Goal: Contribute content: Contribute content

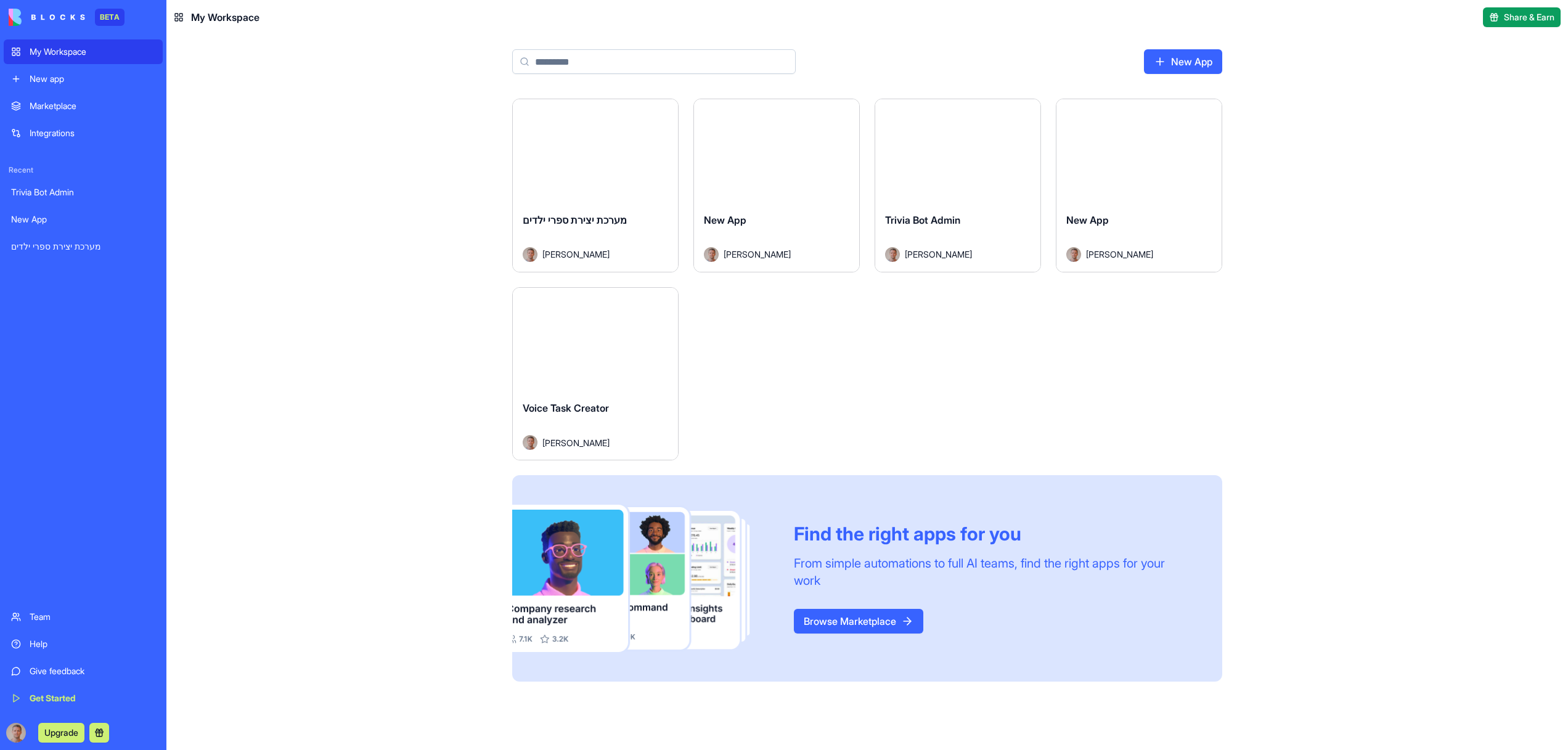
click at [602, 159] on button "Launch" at bounding box center [595, 151] width 92 height 25
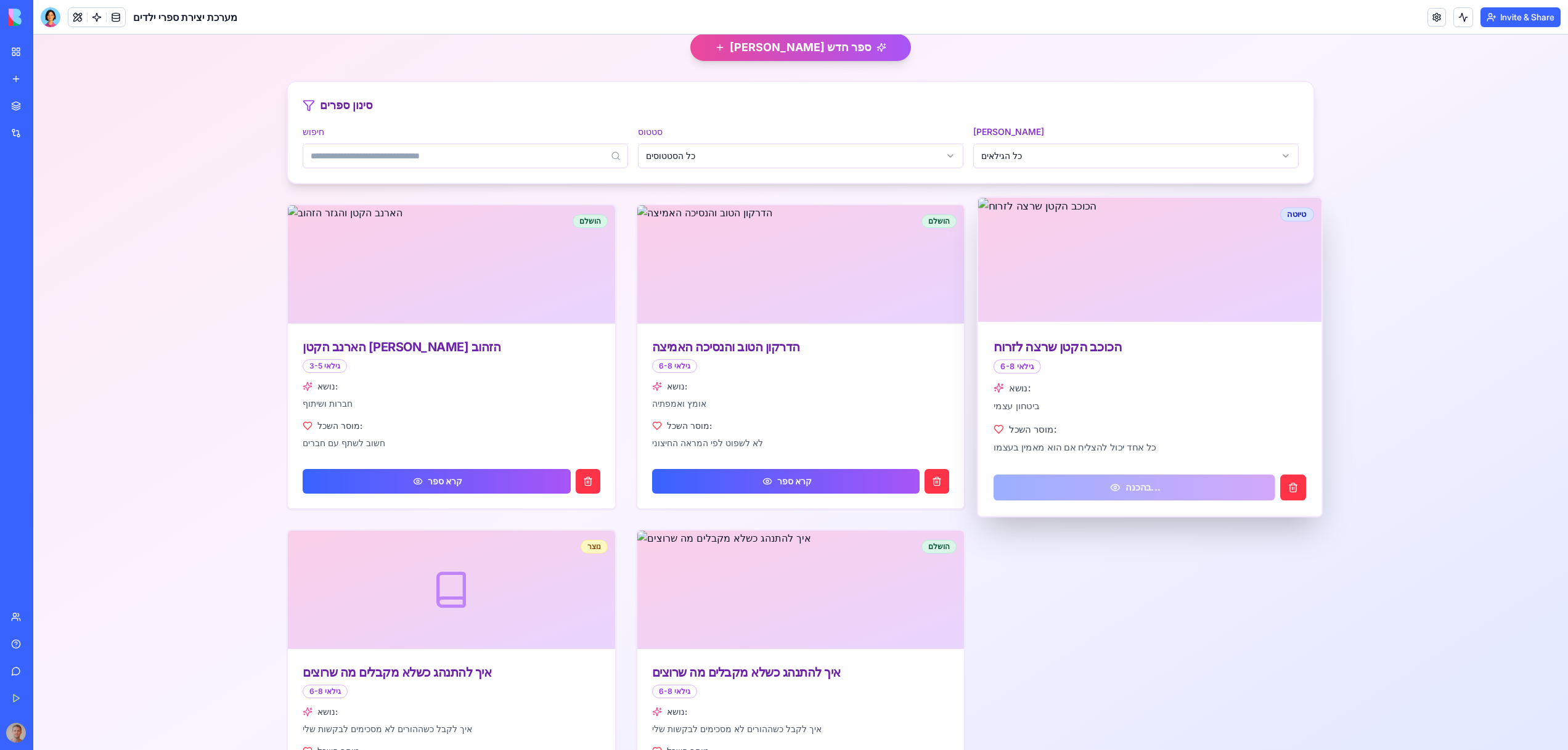
scroll to position [260, 0]
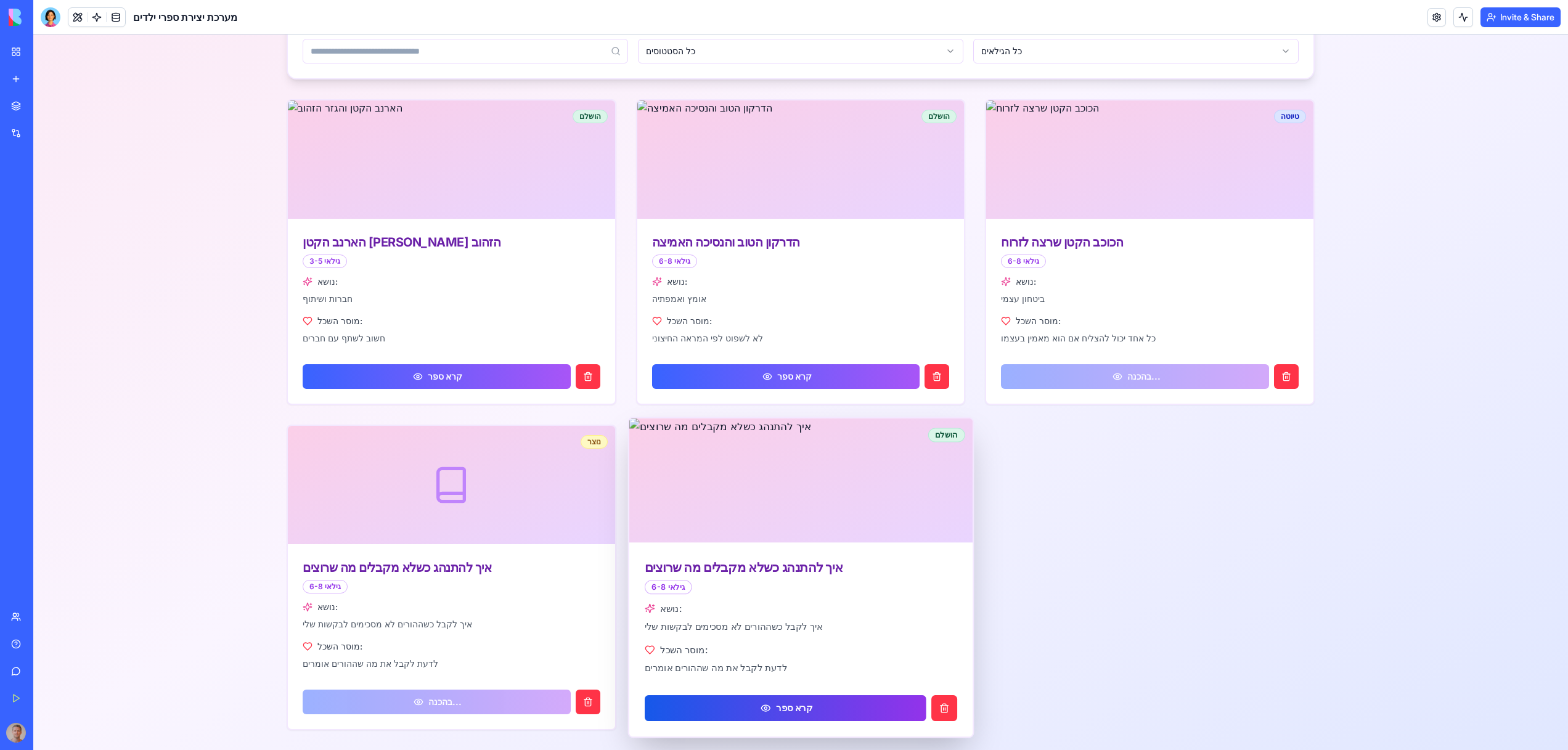
click at [795, 710] on button "קרא ספר" at bounding box center [785, 708] width 281 height 26
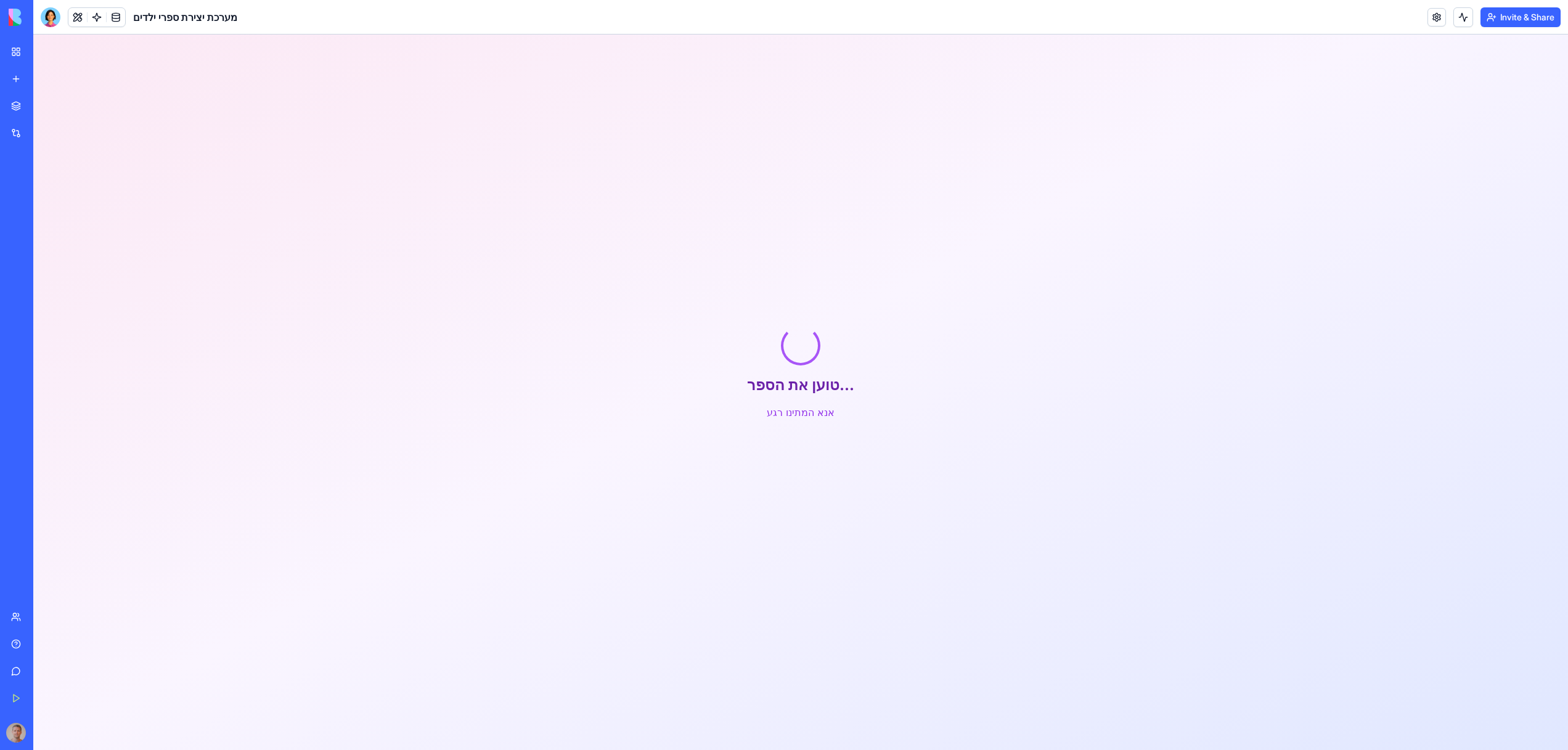
scroll to position [99, 0]
click at [812, 430] on button "חזרה לרשימת הספרים" at bounding box center [801, 420] width 122 height 25
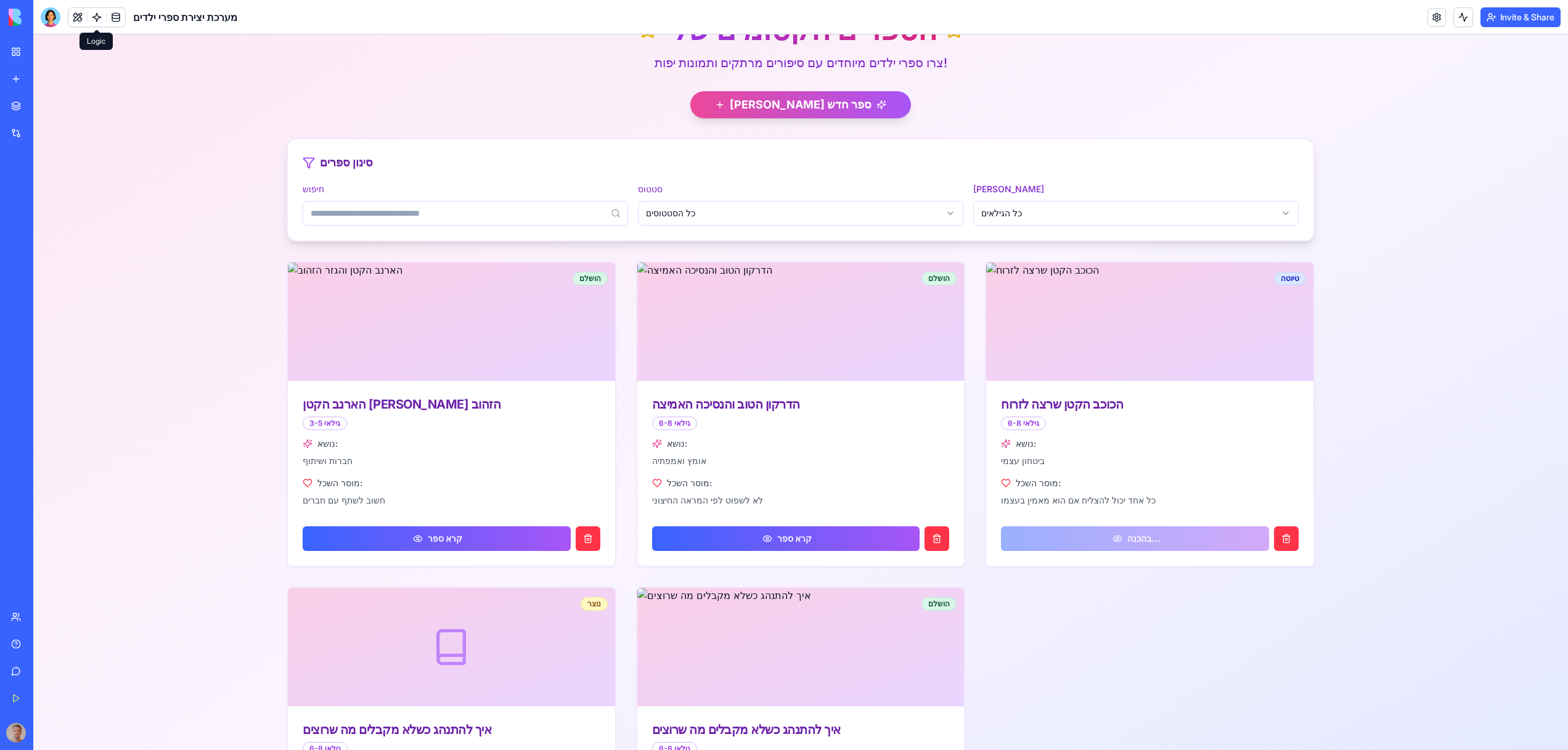
click at [98, 20] on link at bounding box center [97, 17] width 18 height 18
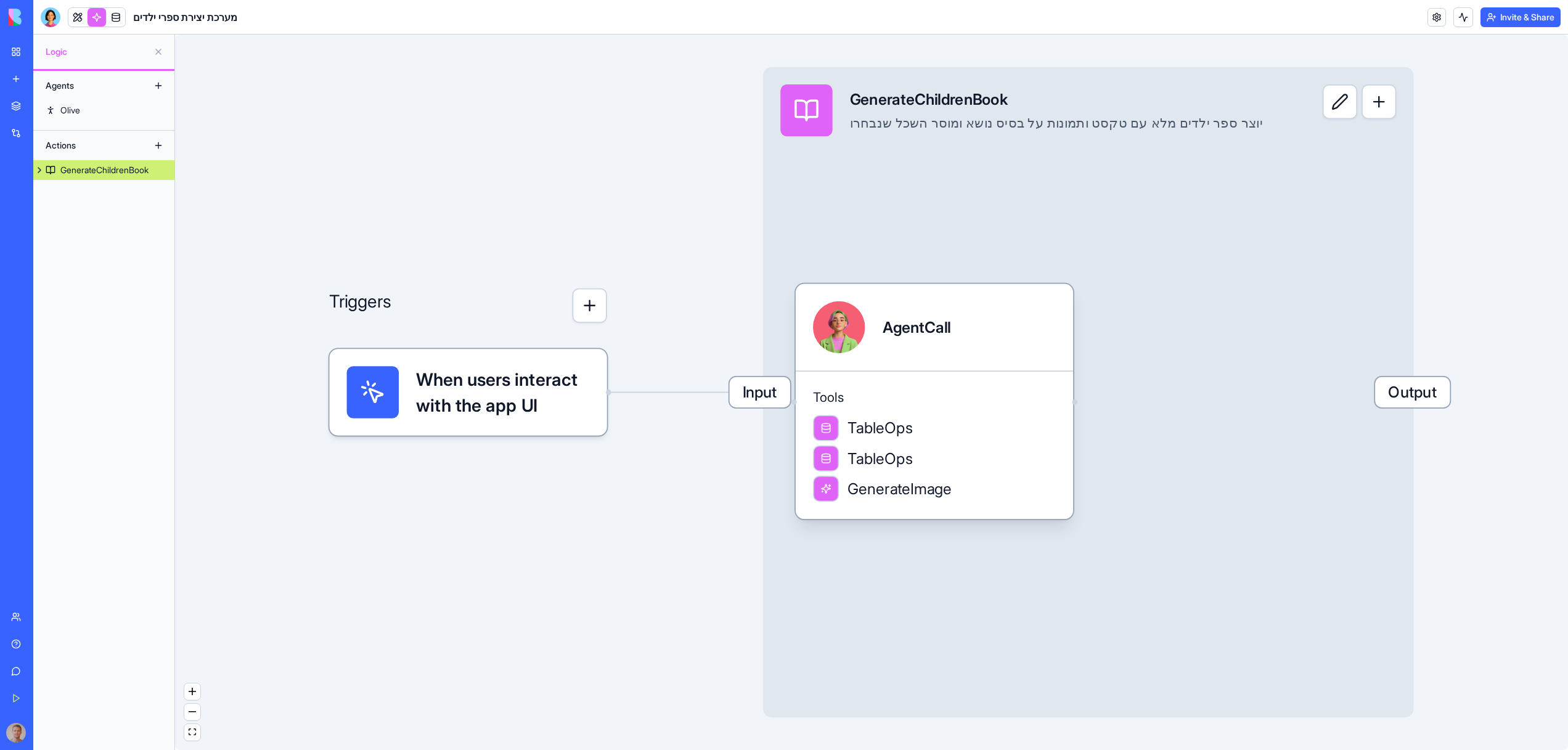
click at [130, 171] on div "GenerateChildrenBook" at bounding box center [104, 170] width 88 height 12
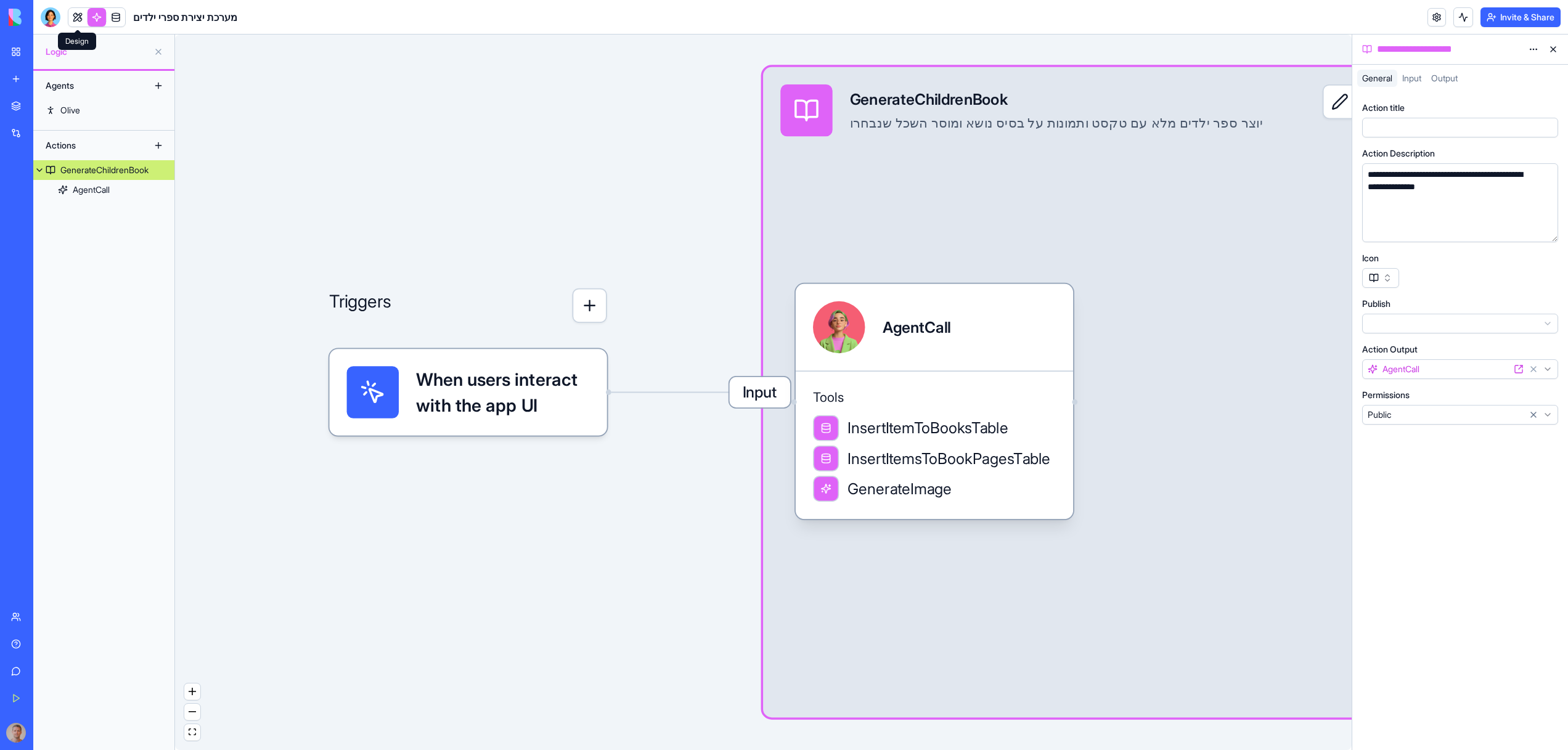
click at [79, 26] on span at bounding box center [77, 29] width 6 height 6
click at [77, 20] on link at bounding box center [77, 17] width 18 height 18
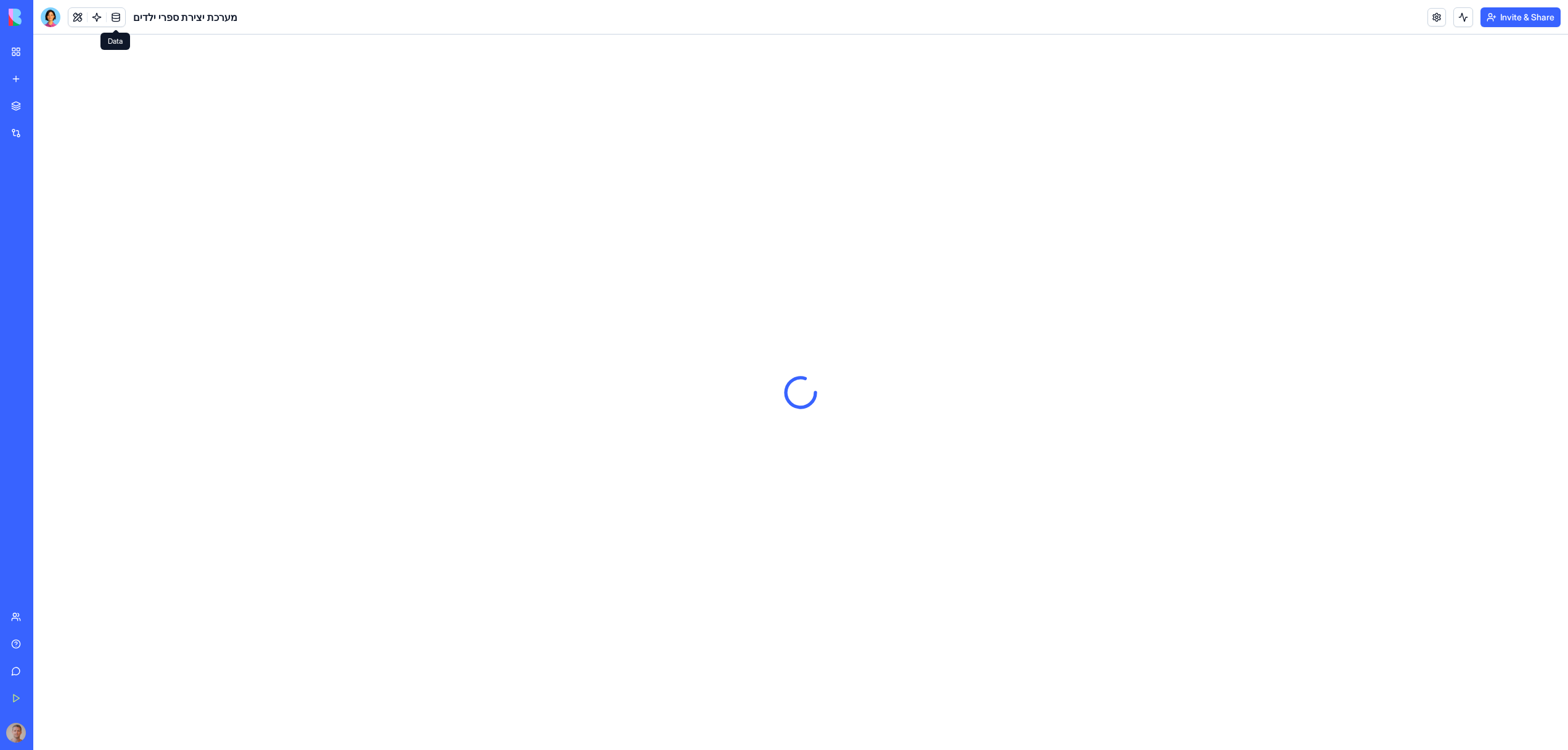
click at [123, 10] on link at bounding box center [116, 17] width 18 height 18
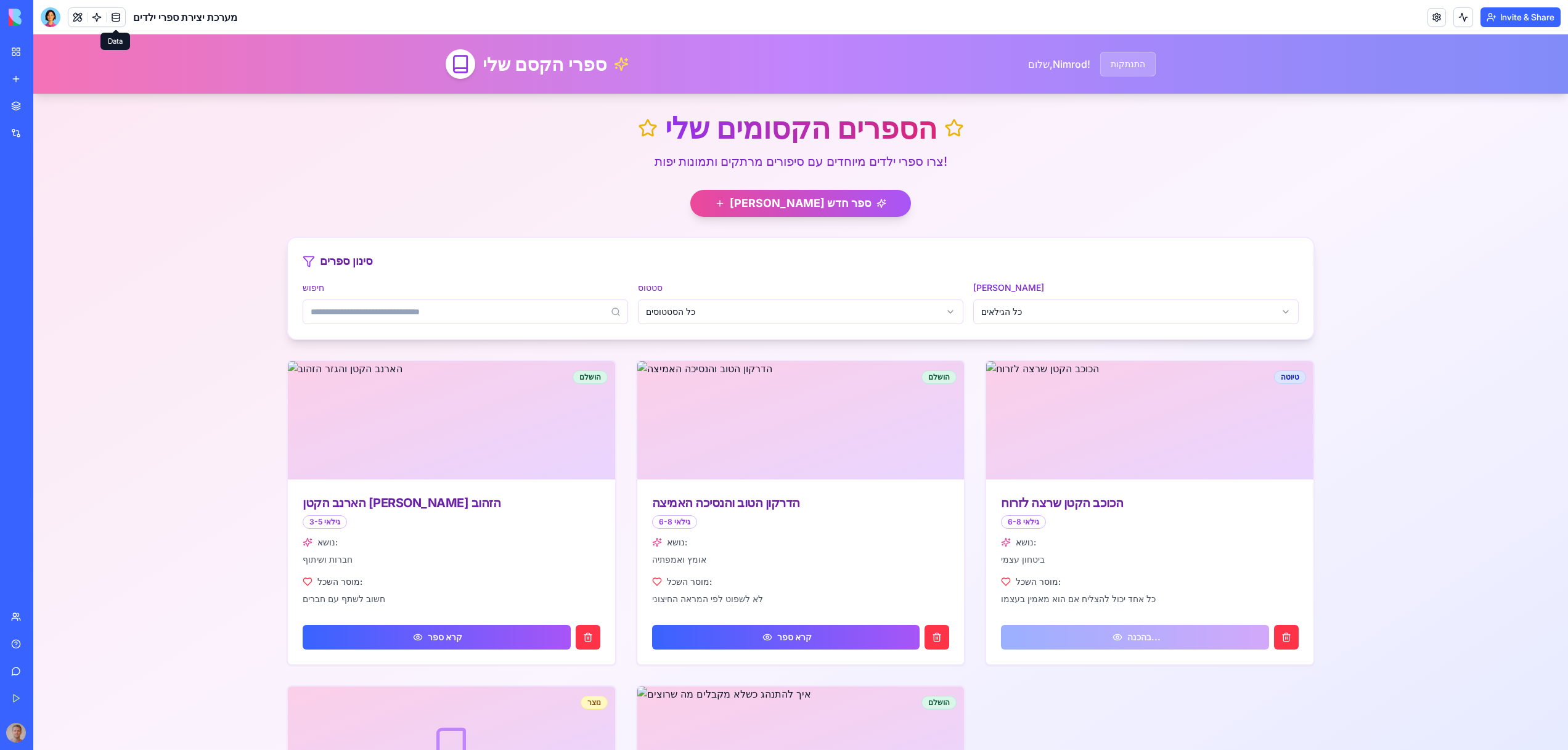
click at [119, 25] on link at bounding box center [116, 17] width 18 height 18
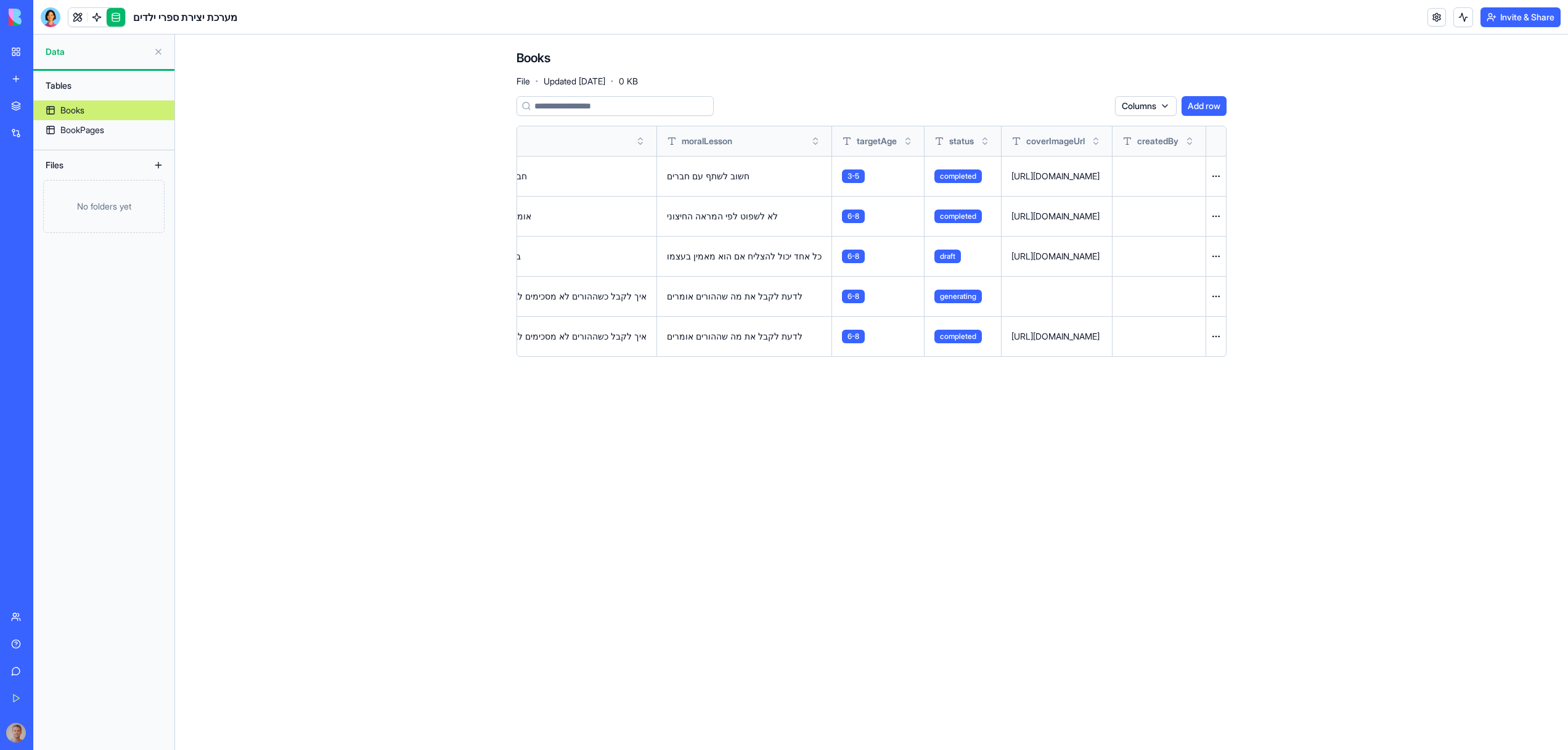
scroll to position [0, 502]
click at [81, 20] on link at bounding box center [77, 17] width 18 height 18
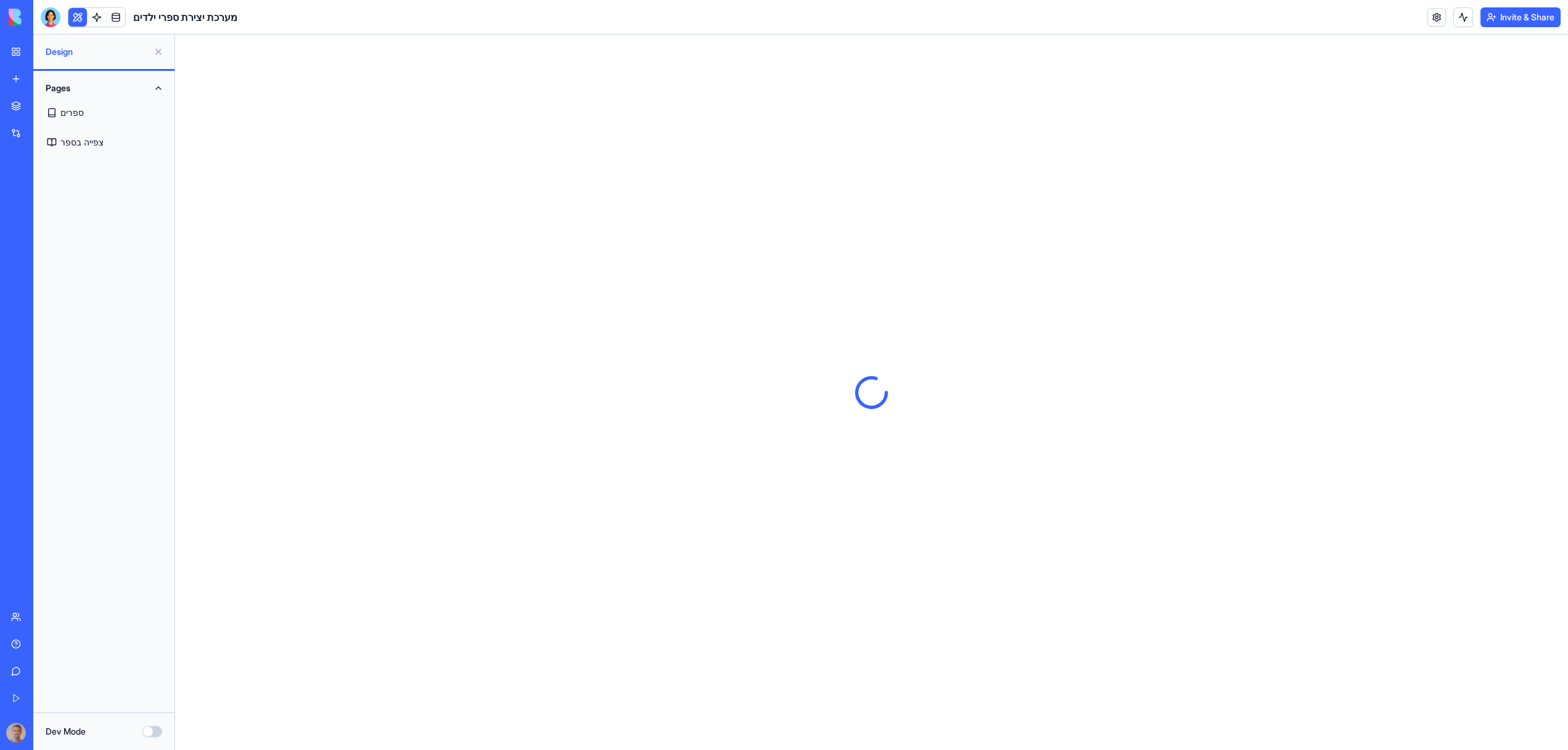
click at [81, 20] on button at bounding box center [77, 17] width 18 height 18
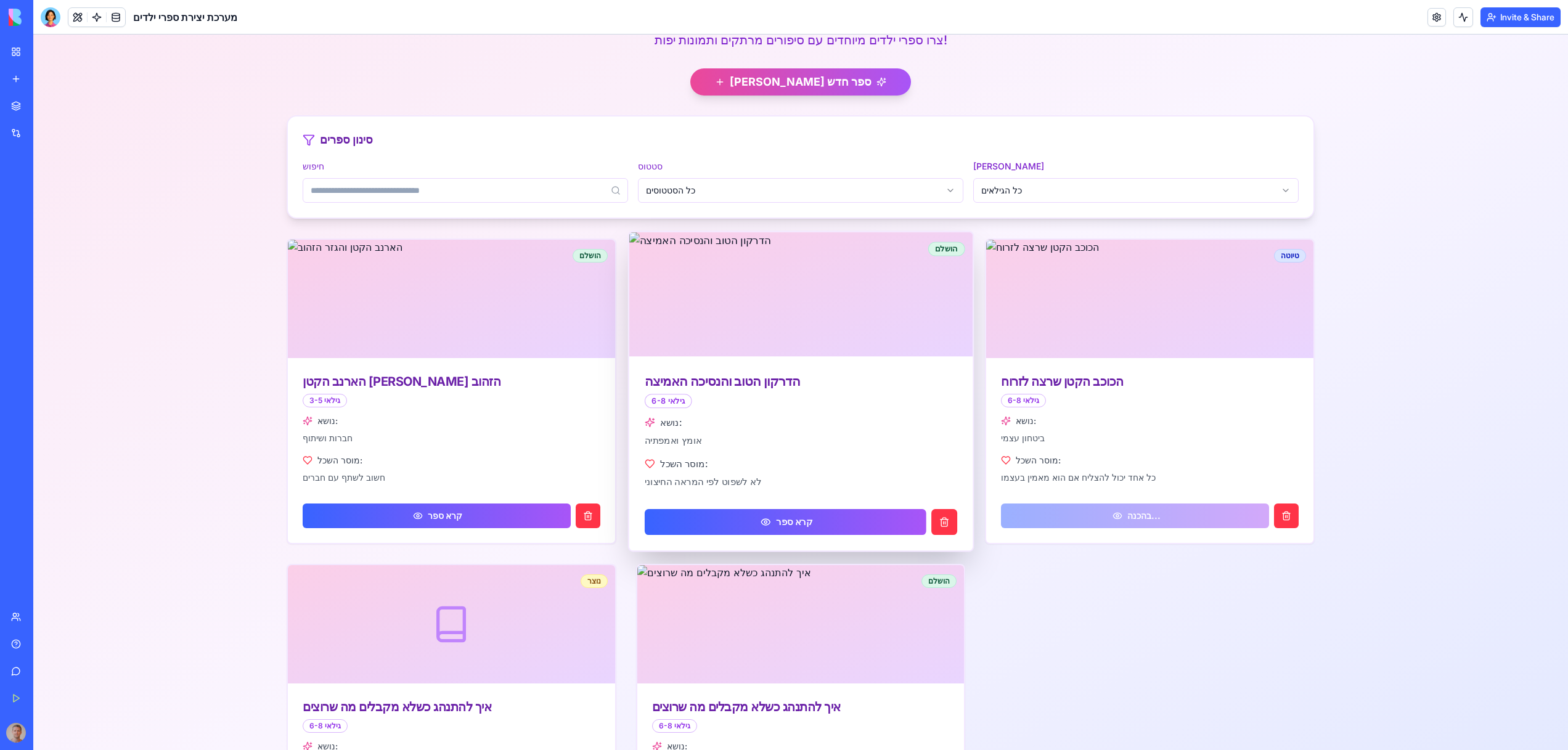
scroll to position [260, 0]
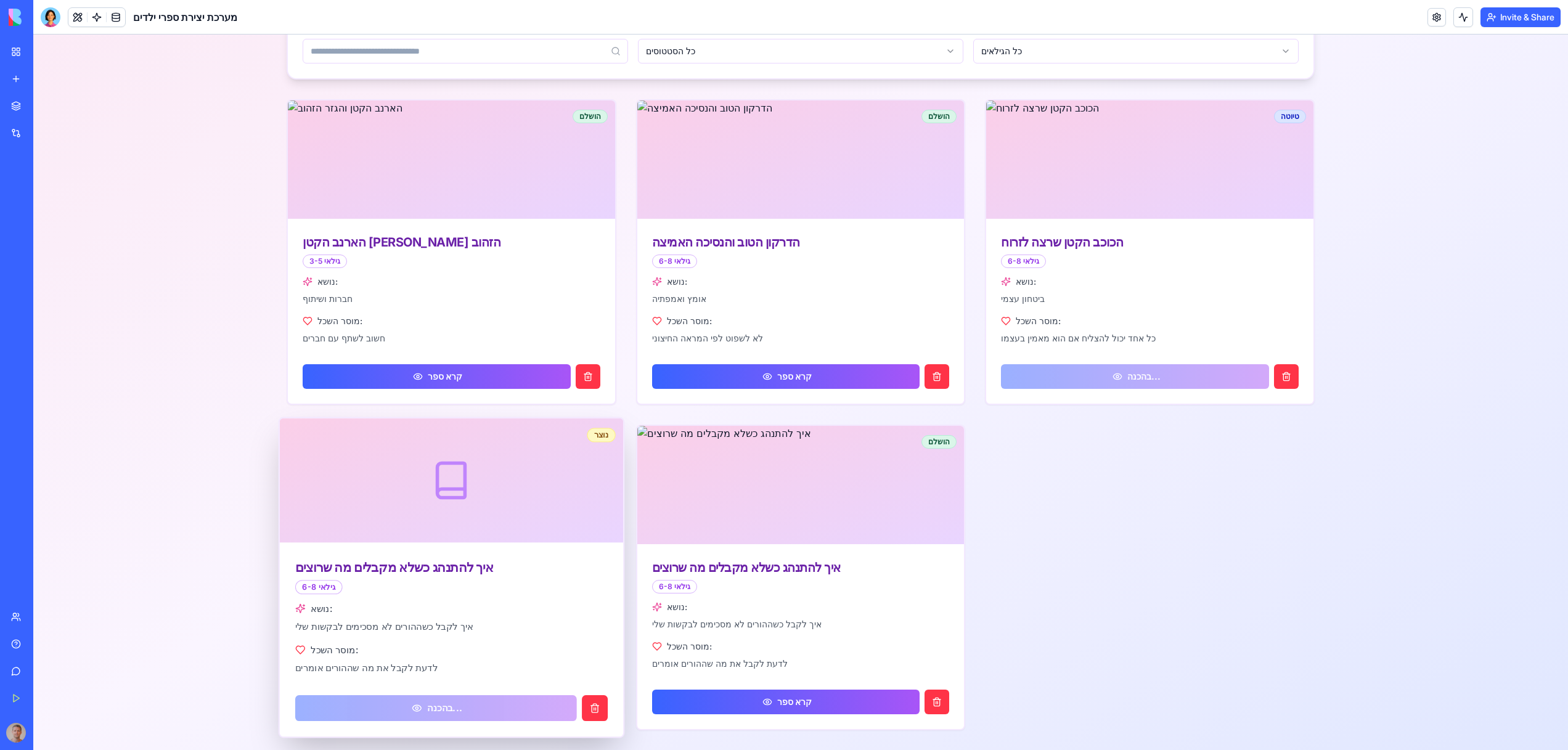
click at [410, 611] on div "נושא:" at bounding box center [451, 609] width 312 height 13
click at [412, 628] on p "איך לקבל כשההורים לא מסכימים לבקשות שלי" at bounding box center [451, 626] width 312 height 13
click at [423, 673] on p "לדעת לקבל את מה שההורים אומרים" at bounding box center [451, 668] width 312 height 13
click at [431, 709] on link "בהכנה..." at bounding box center [435, 708] width 281 height 26
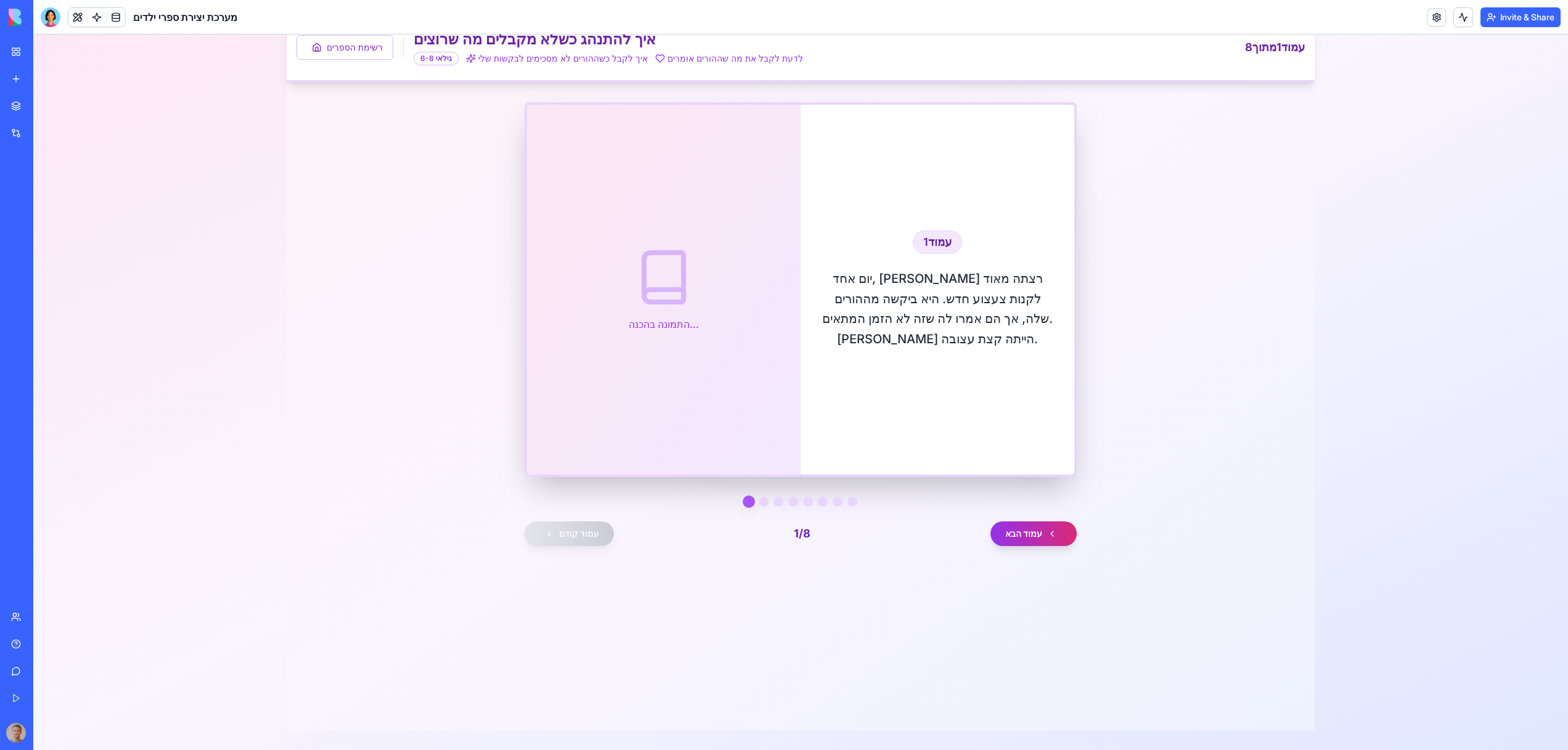
click at [1016, 526] on button "עמוד הבא" at bounding box center [1034, 533] width 86 height 25
click at [1016, 530] on button "עמוד הבא" at bounding box center [1034, 533] width 86 height 25
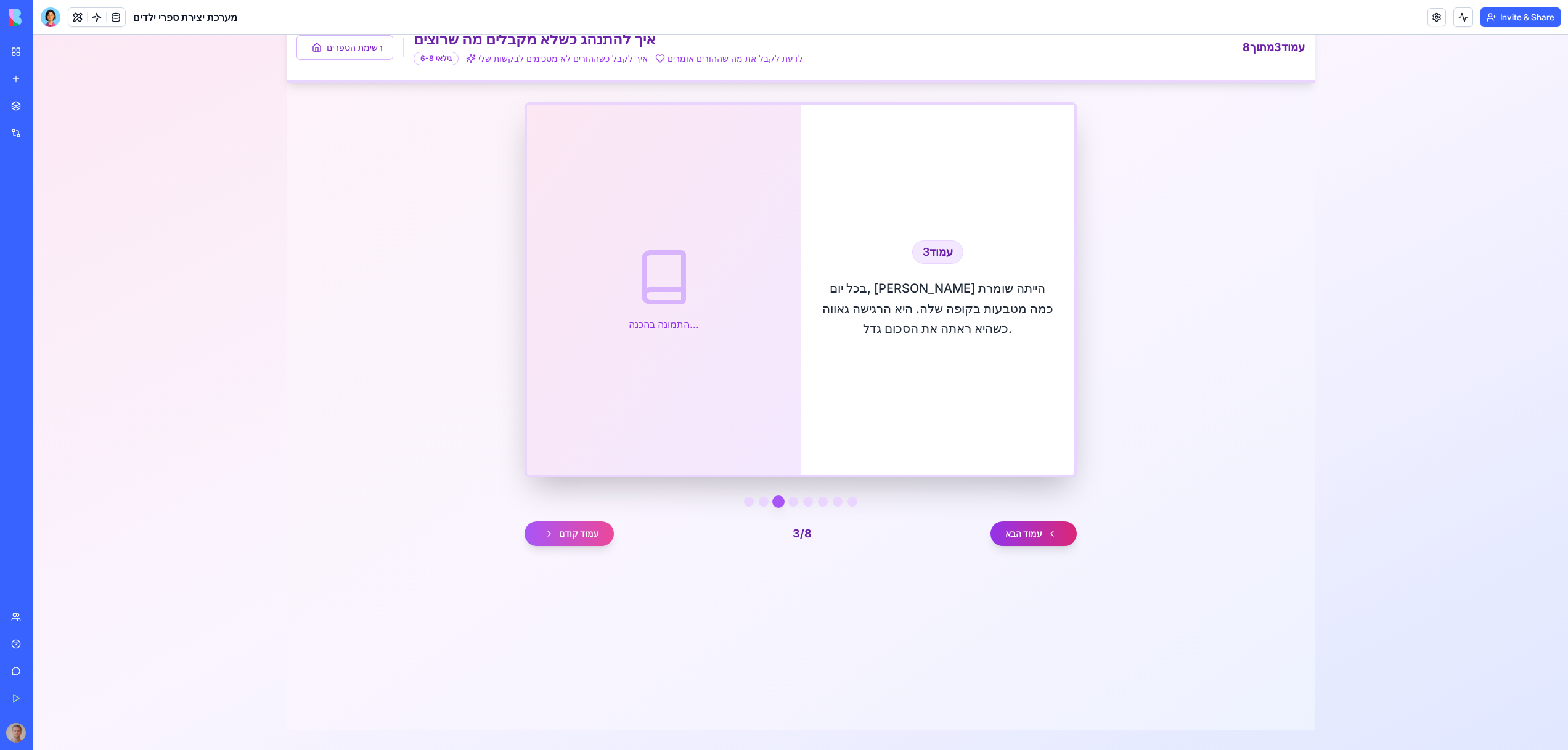
click at [1016, 530] on button "עמוד הבא" at bounding box center [1034, 533] width 86 height 25
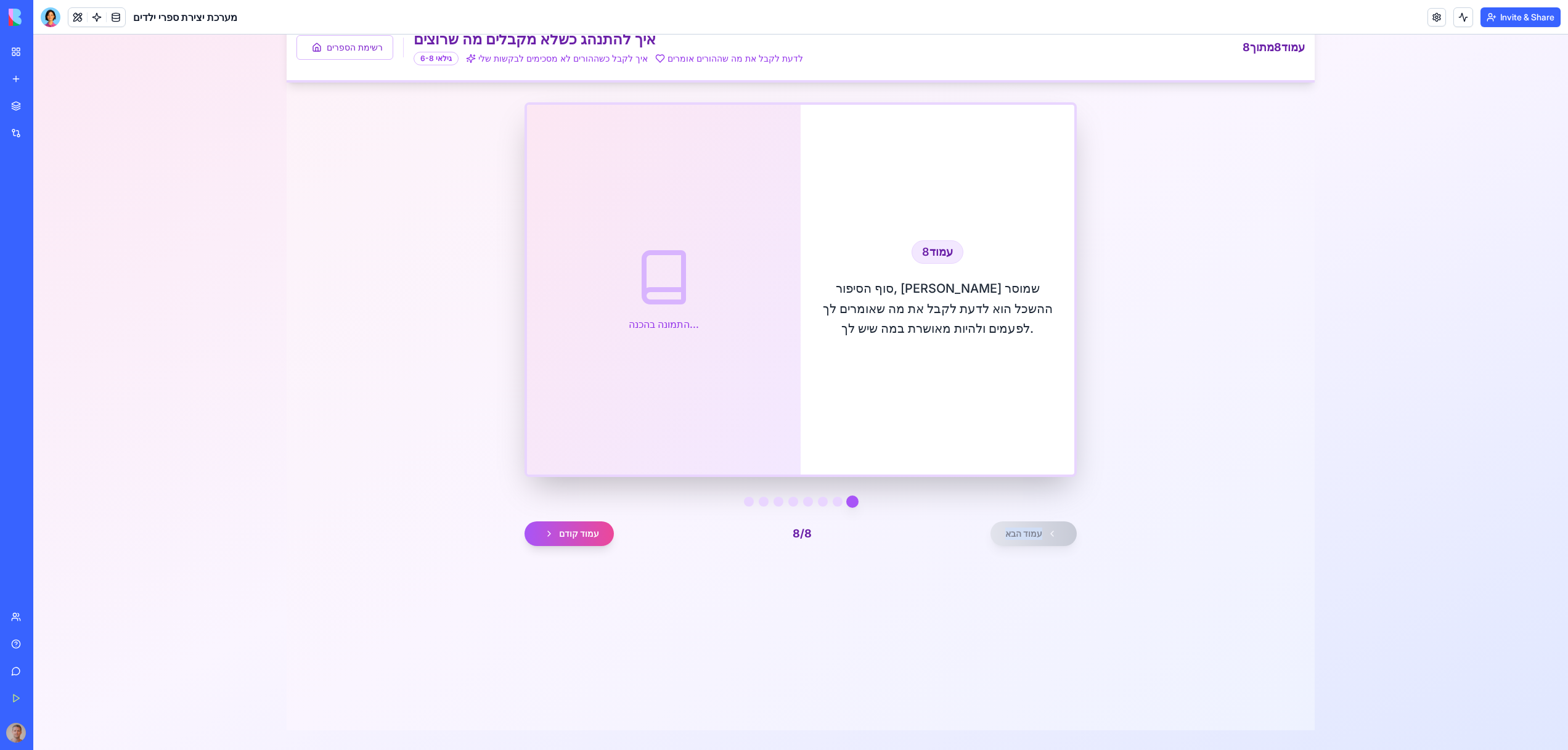
click at [1016, 530] on div "עמוד קודם 8 / 8 עמוד הבא" at bounding box center [800, 533] width 552 height 25
click at [1016, 531] on div "עמוד קודם 8 / 8 עמוד הבא" at bounding box center [800, 533] width 552 height 25
click at [575, 541] on button "עמוד קודם" at bounding box center [569, 533] width 89 height 25
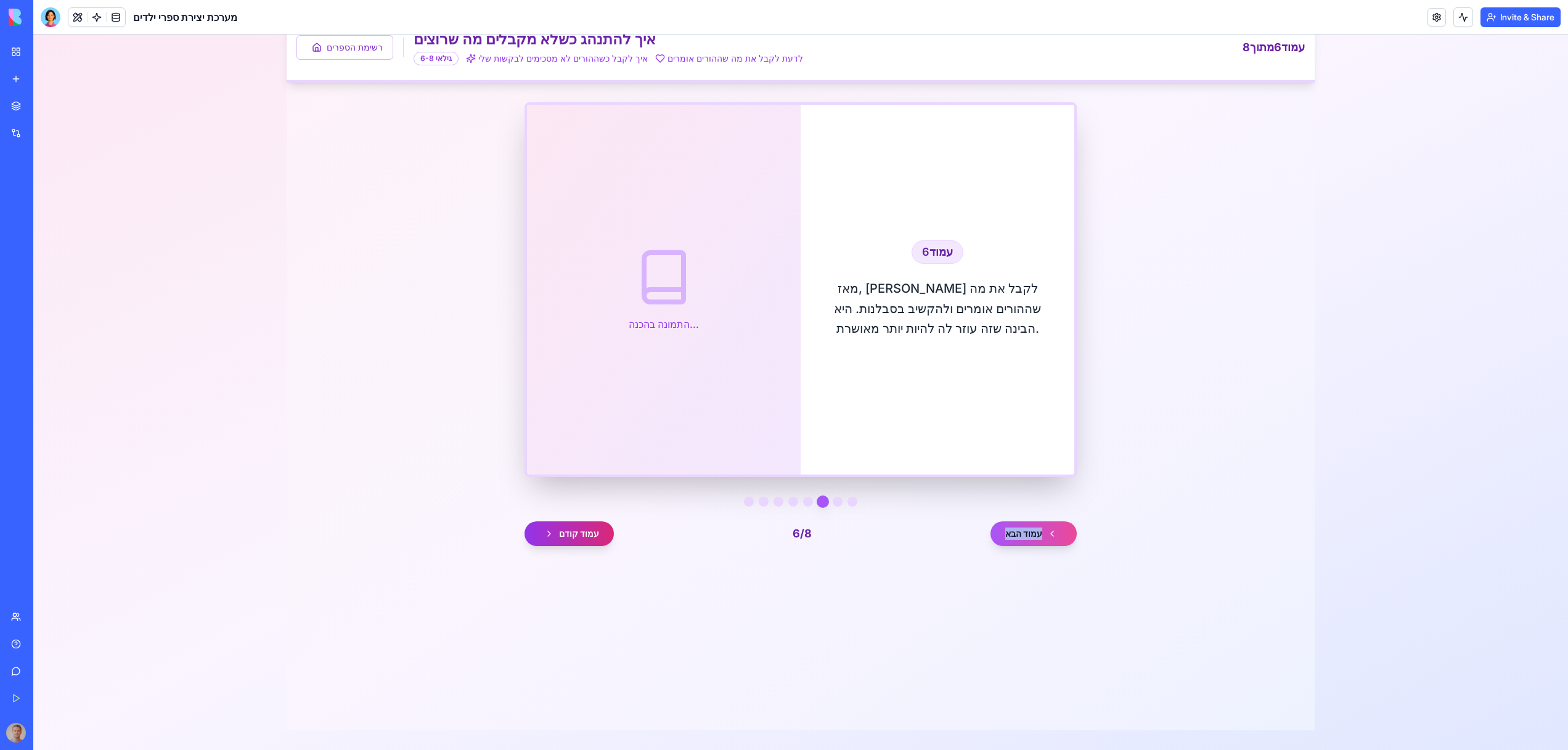
click at [575, 541] on button "עמוד קודם" at bounding box center [569, 533] width 89 height 25
click at [575, 541] on button "עמוד קודם" at bounding box center [569, 533] width 89 height 25
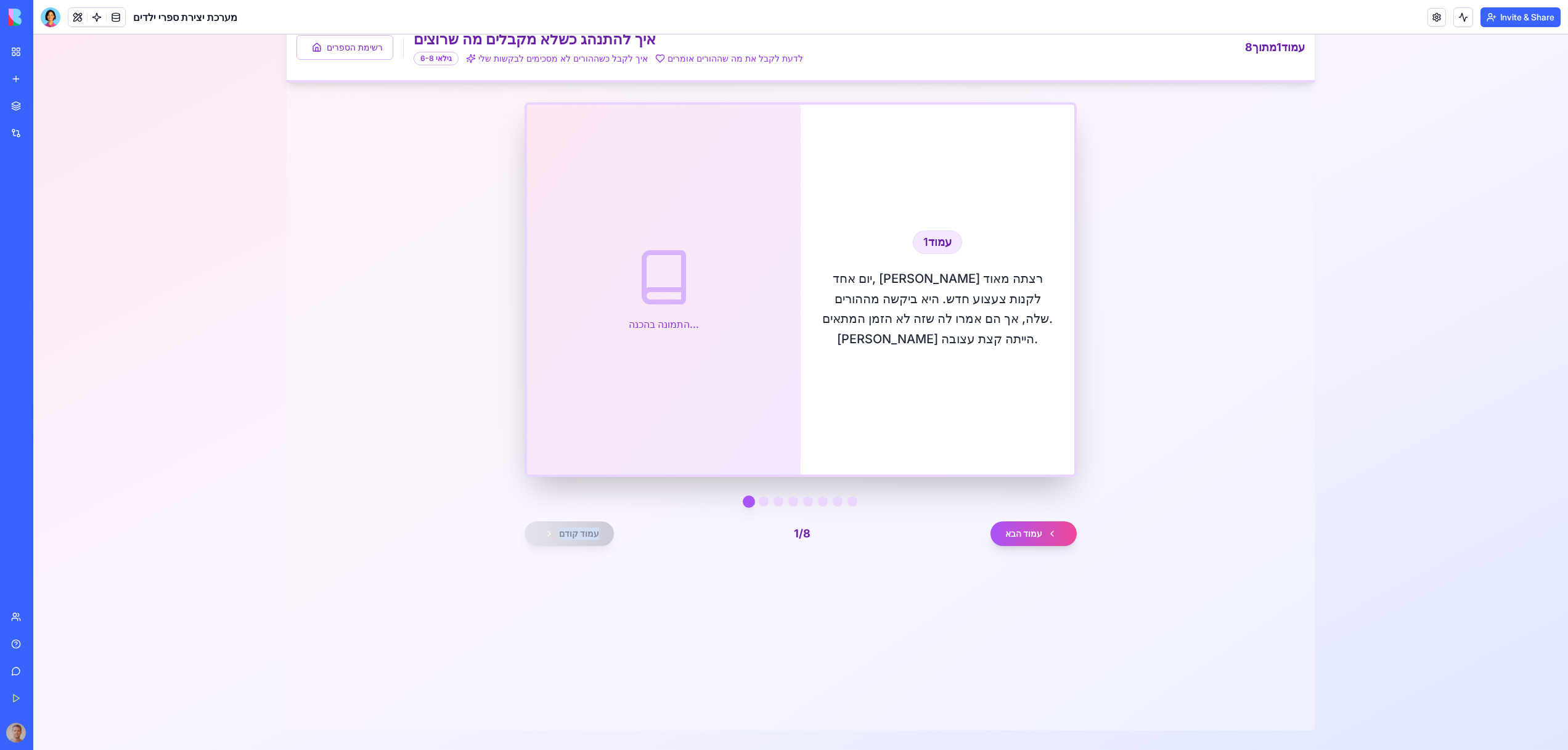
click at [575, 541] on div "עמוד קודם 1 / 8 עמוד הבא" at bounding box center [800, 533] width 552 height 25
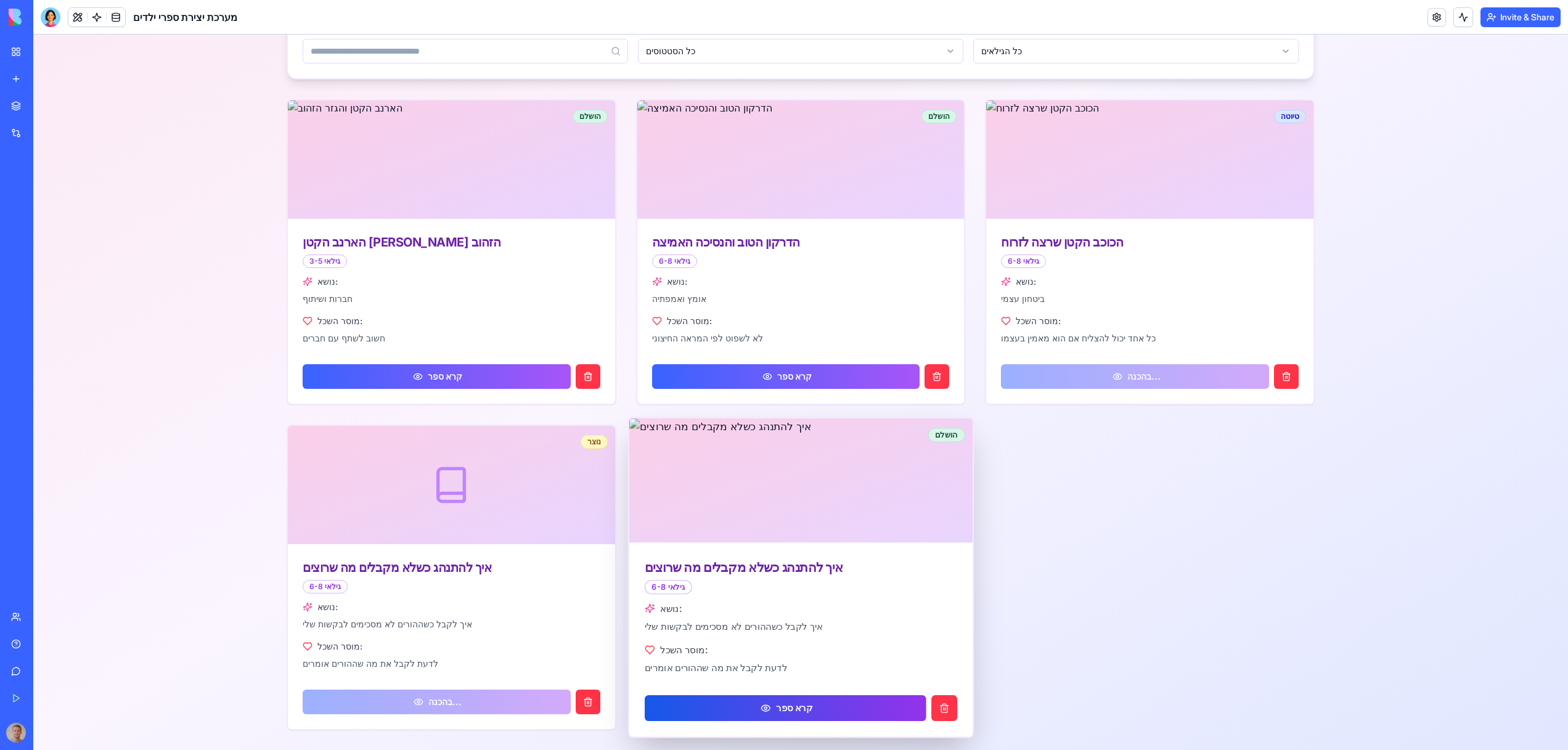
click at [793, 700] on button "קרא ספר" at bounding box center [785, 708] width 281 height 26
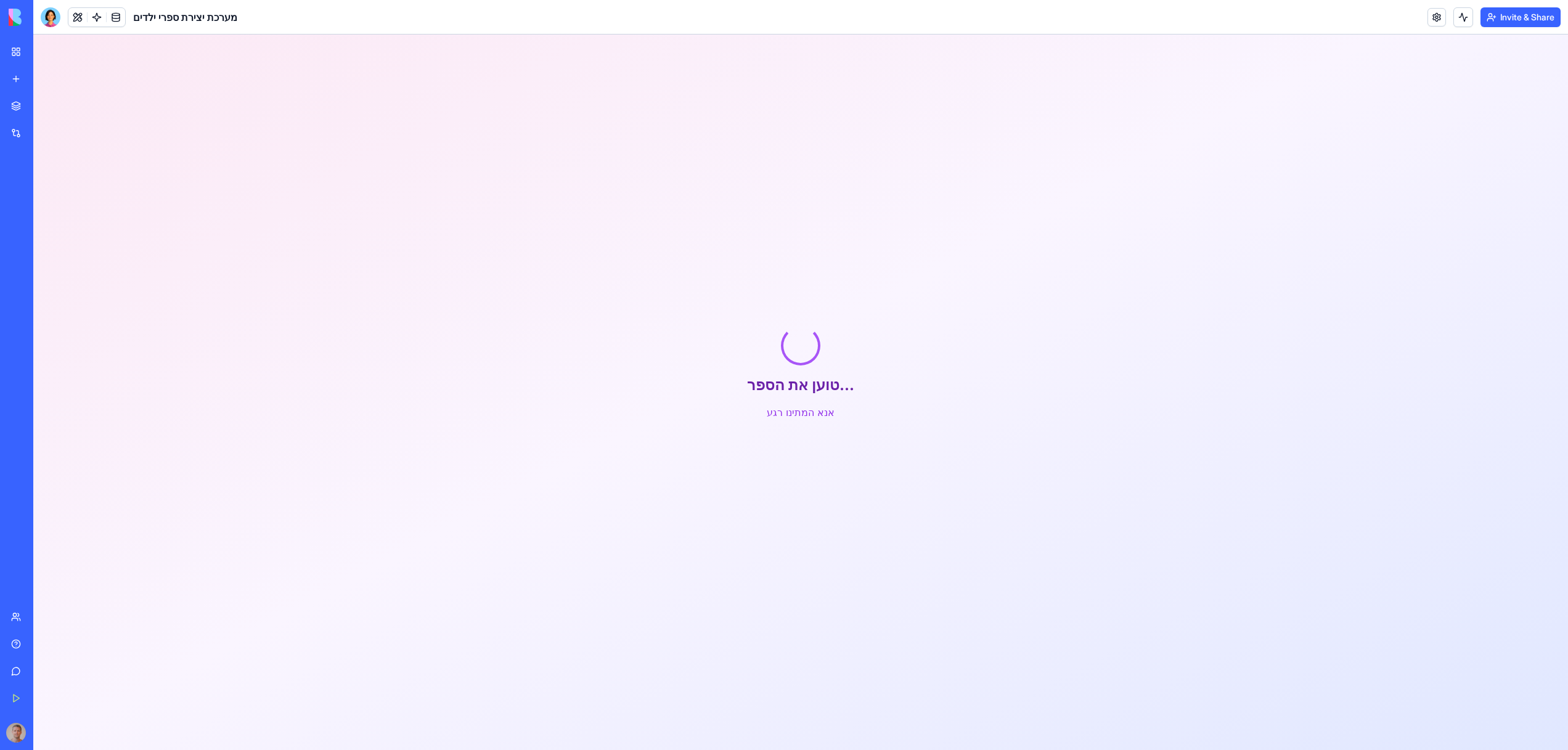
scroll to position [99, 0]
click at [771, 420] on button "חזרה לרשימת הספרים" at bounding box center [801, 420] width 122 height 25
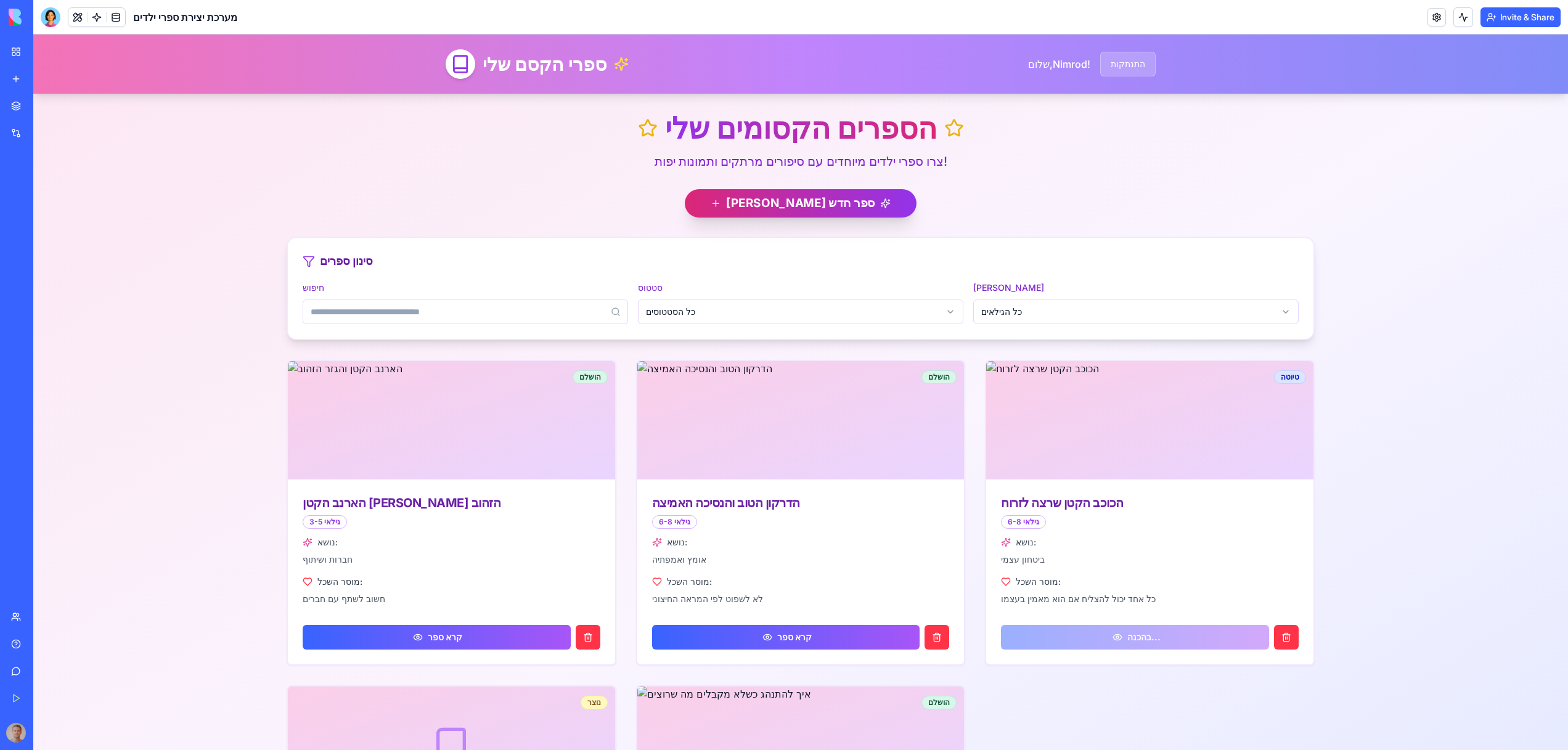
click at [789, 202] on button "[PERSON_NAME] ספר חדש" at bounding box center [801, 203] width 232 height 28
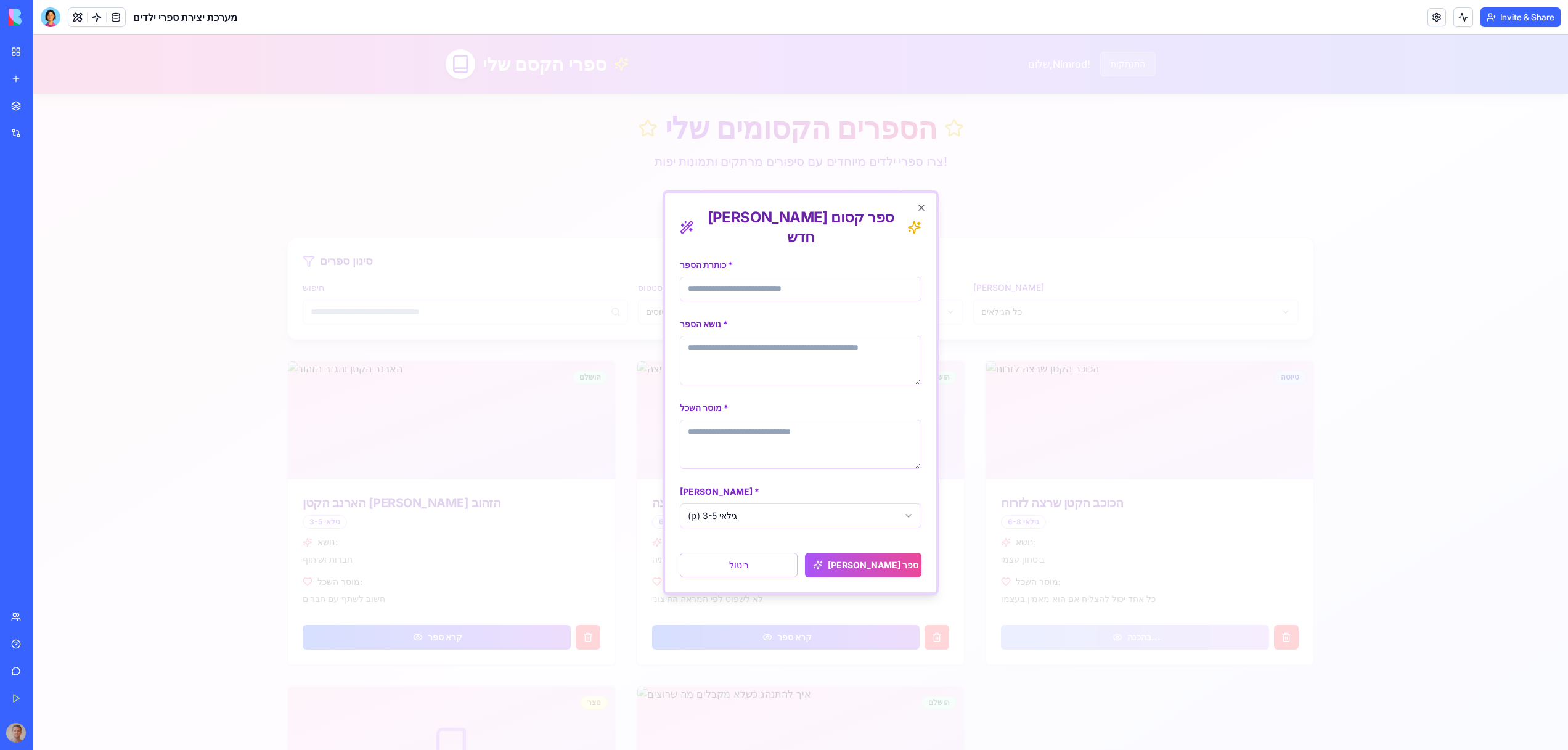
click at [799, 277] on input "כותרת הספר *" at bounding box center [800, 289] width 242 height 25
type input "*"
click at [613, 355] on div at bounding box center [801, 392] width 1535 height 715
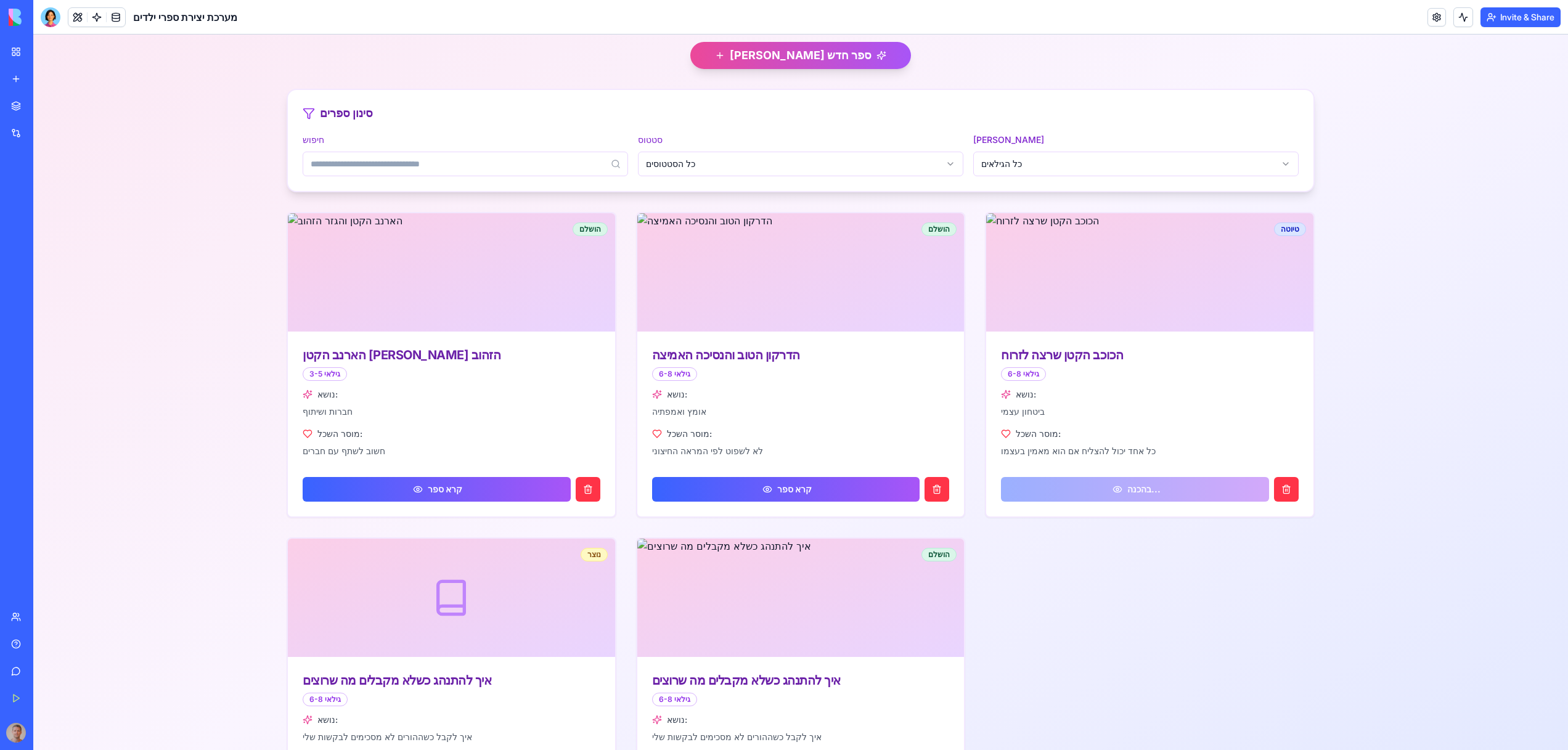
scroll to position [260, 0]
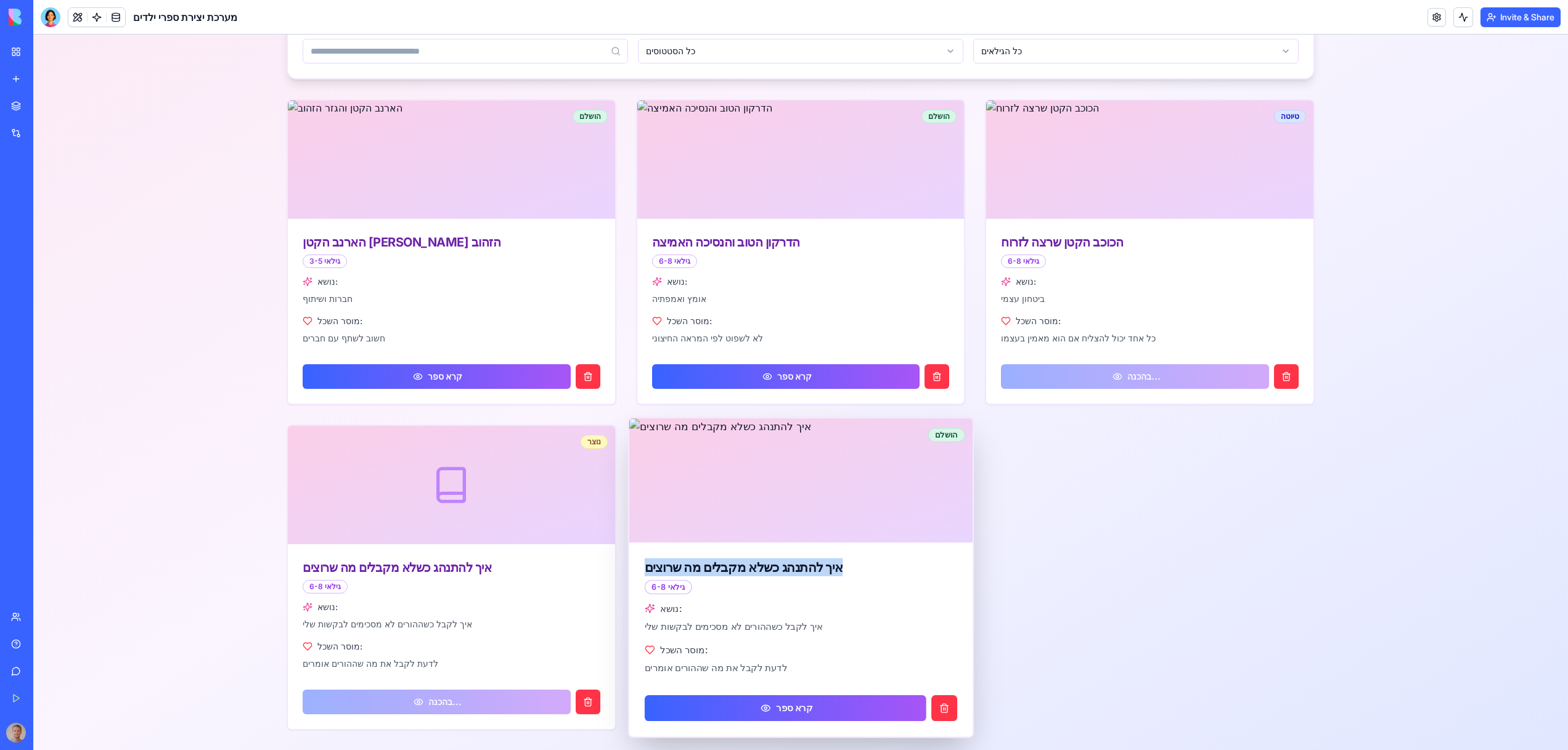
drag, startPoint x: 873, startPoint y: 564, endPoint x: 647, endPoint y: 571, distance: 226.1
click at [647, 571] on div "איך להתנהג כשלא מקבלים מה שרוצים" at bounding box center [801, 567] width 312 height 18
copy div "איך להתנהג כשלא מקבלים מה שרוצים"
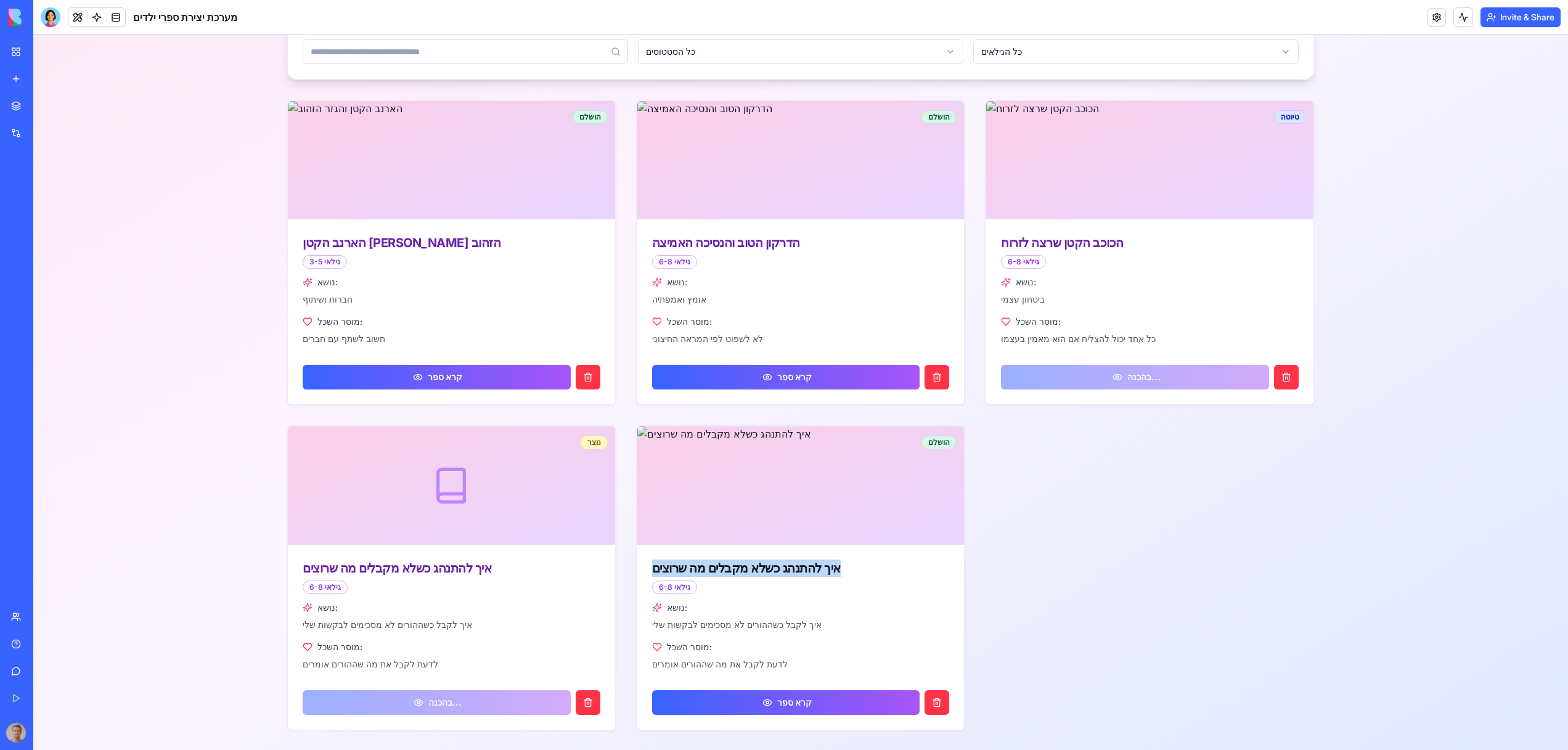
scroll to position [0, 0]
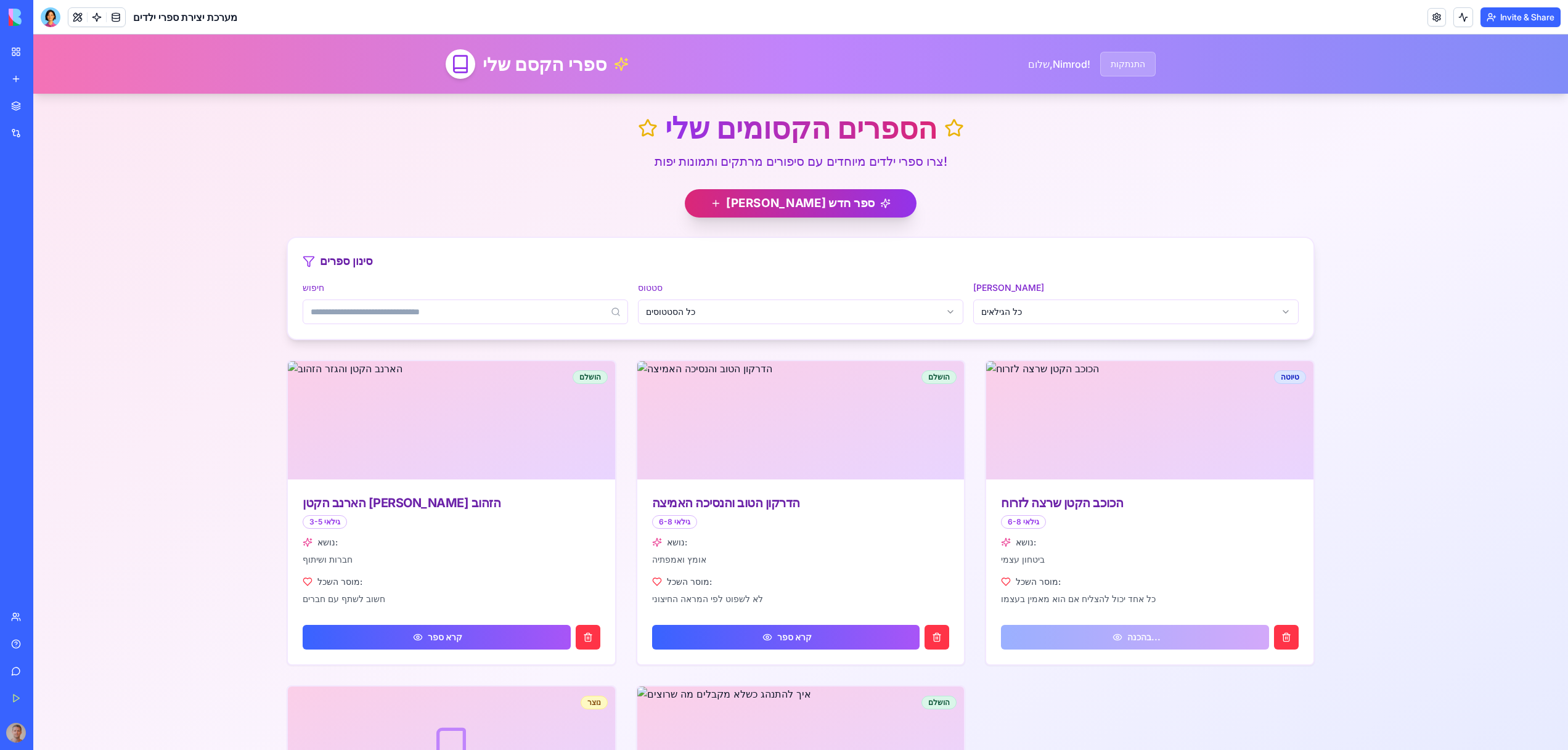
click at [777, 213] on button "[PERSON_NAME] ספר חדש" at bounding box center [801, 203] width 232 height 28
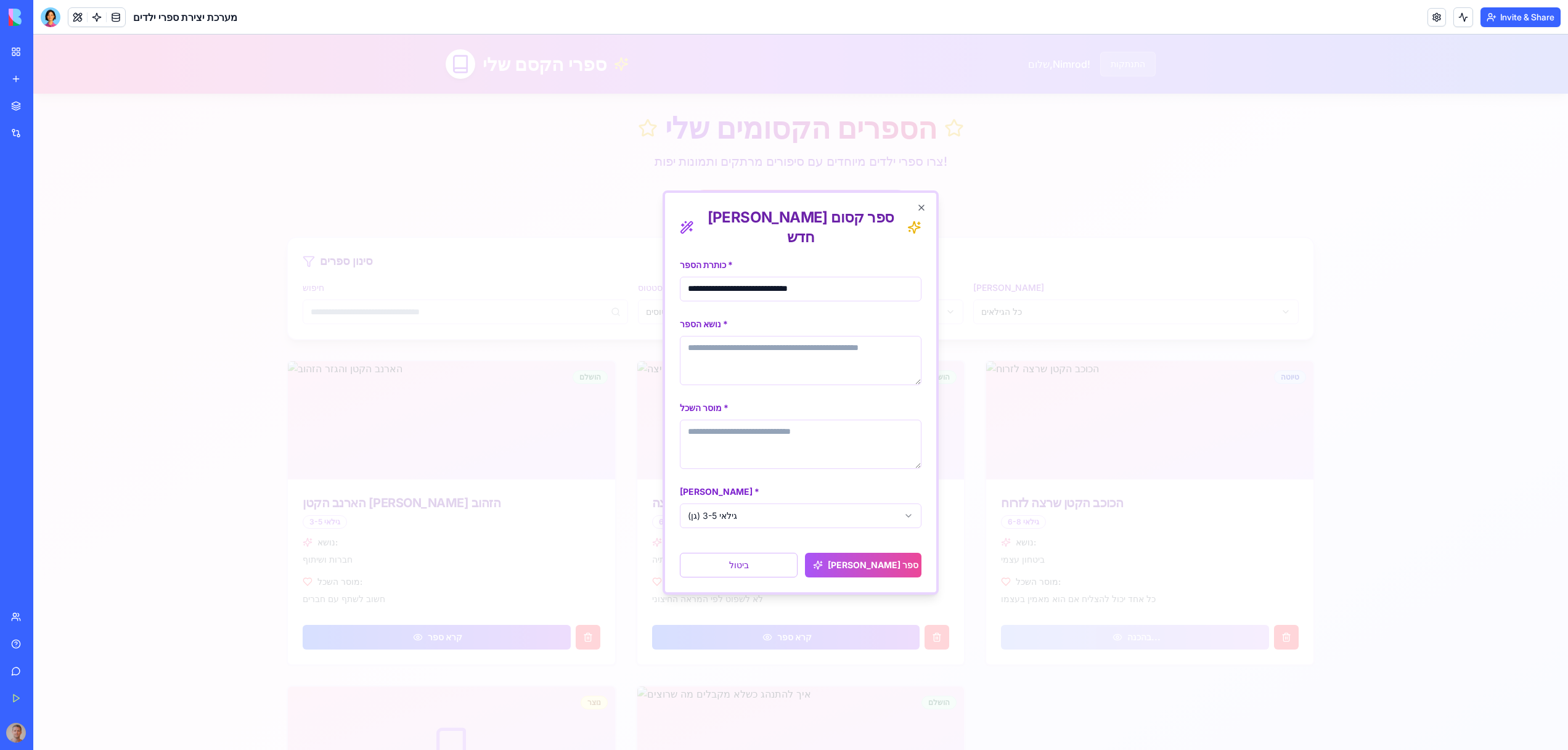
type input "**********"
click at [742, 342] on textarea "נושא הספר *" at bounding box center [800, 360] width 242 height 49
paste textarea "**********"
type textarea "**********"
click at [750, 401] on div "מוסר השכל *" at bounding box center [800, 434] width 242 height 69
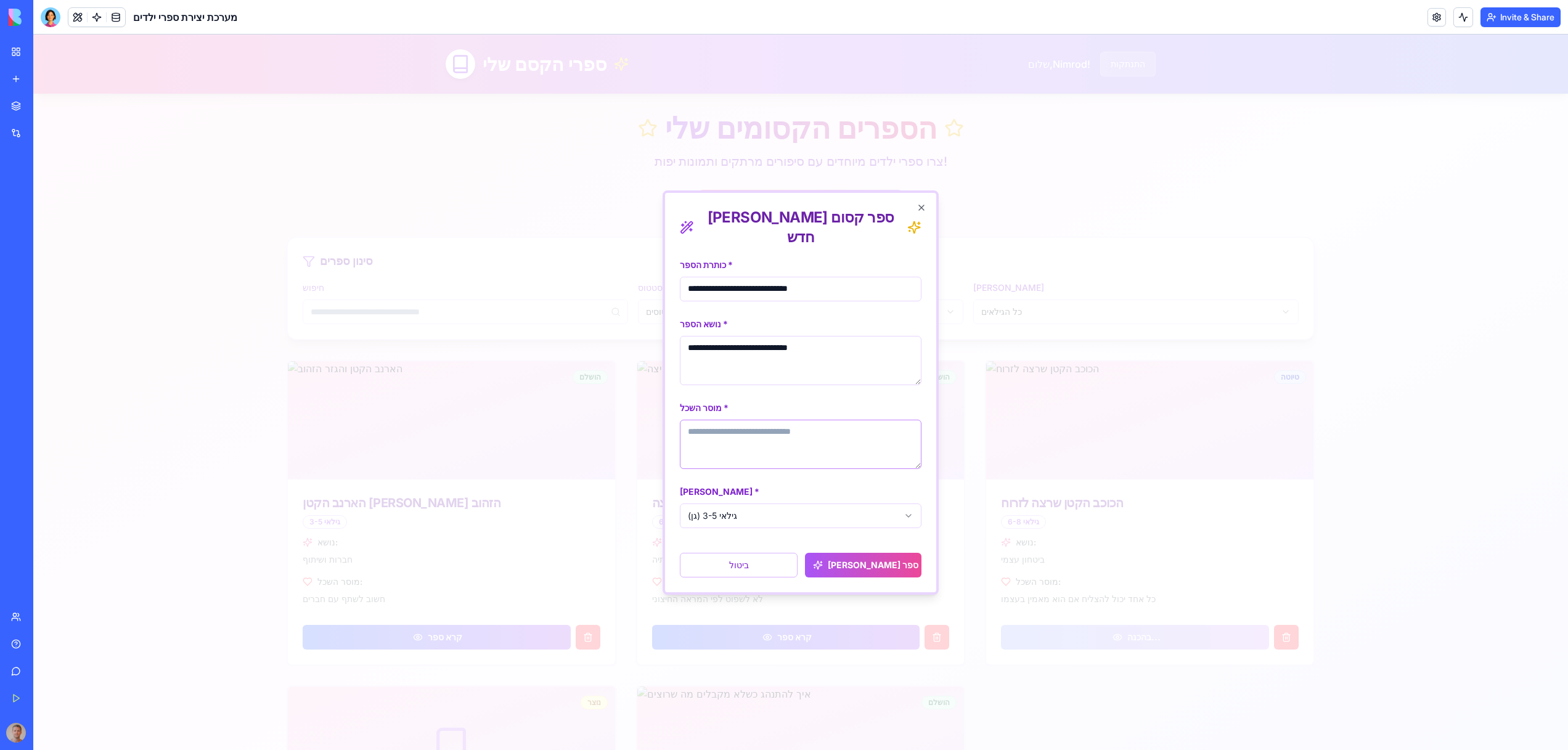
click at [750, 432] on textarea "מוסר השכל *" at bounding box center [800, 444] width 242 height 49
paste textarea "**********"
type textarea "**********"
click at [96, 14] on link at bounding box center [97, 17] width 18 height 18
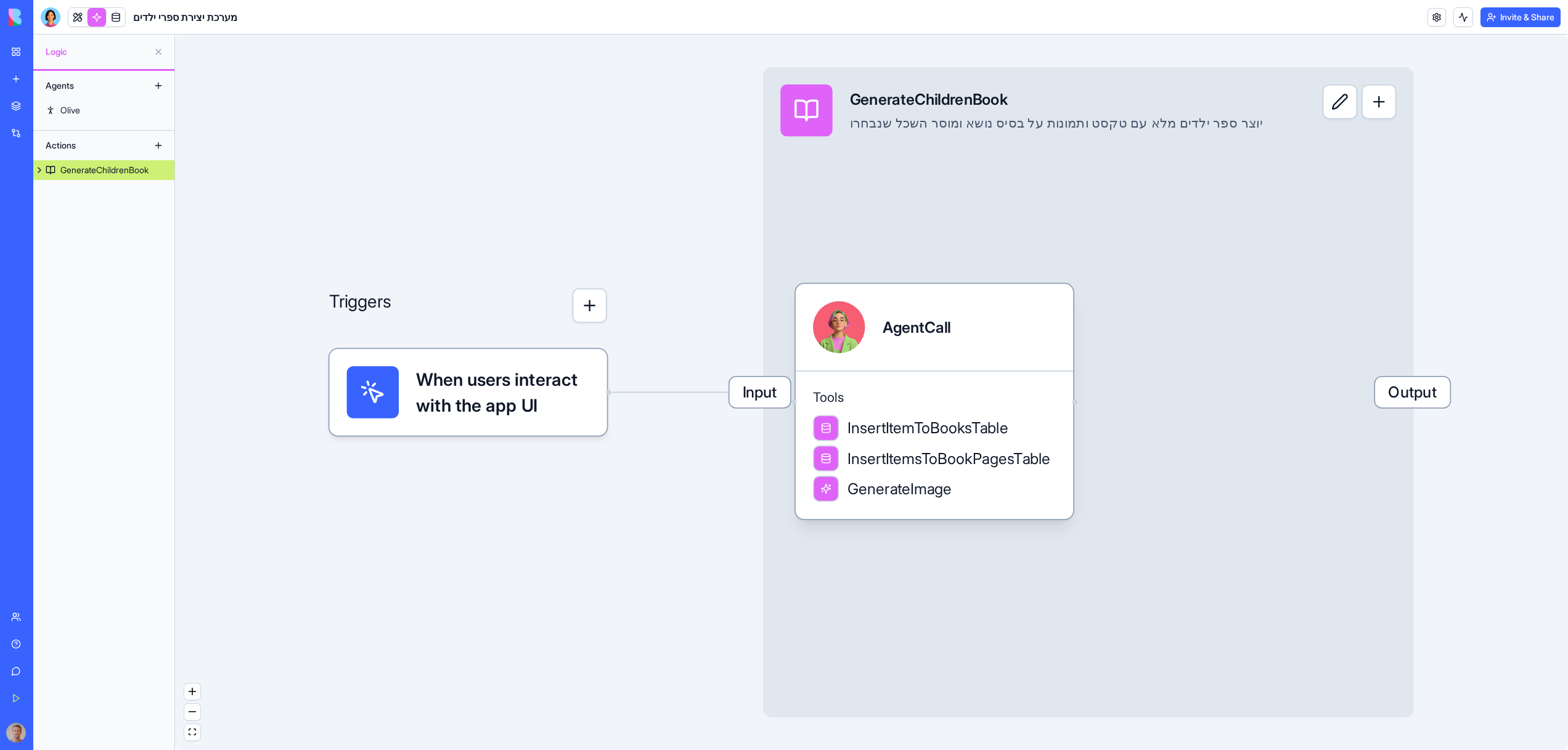
click at [73, 16] on link at bounding box center [77, 17] width 18 height 18
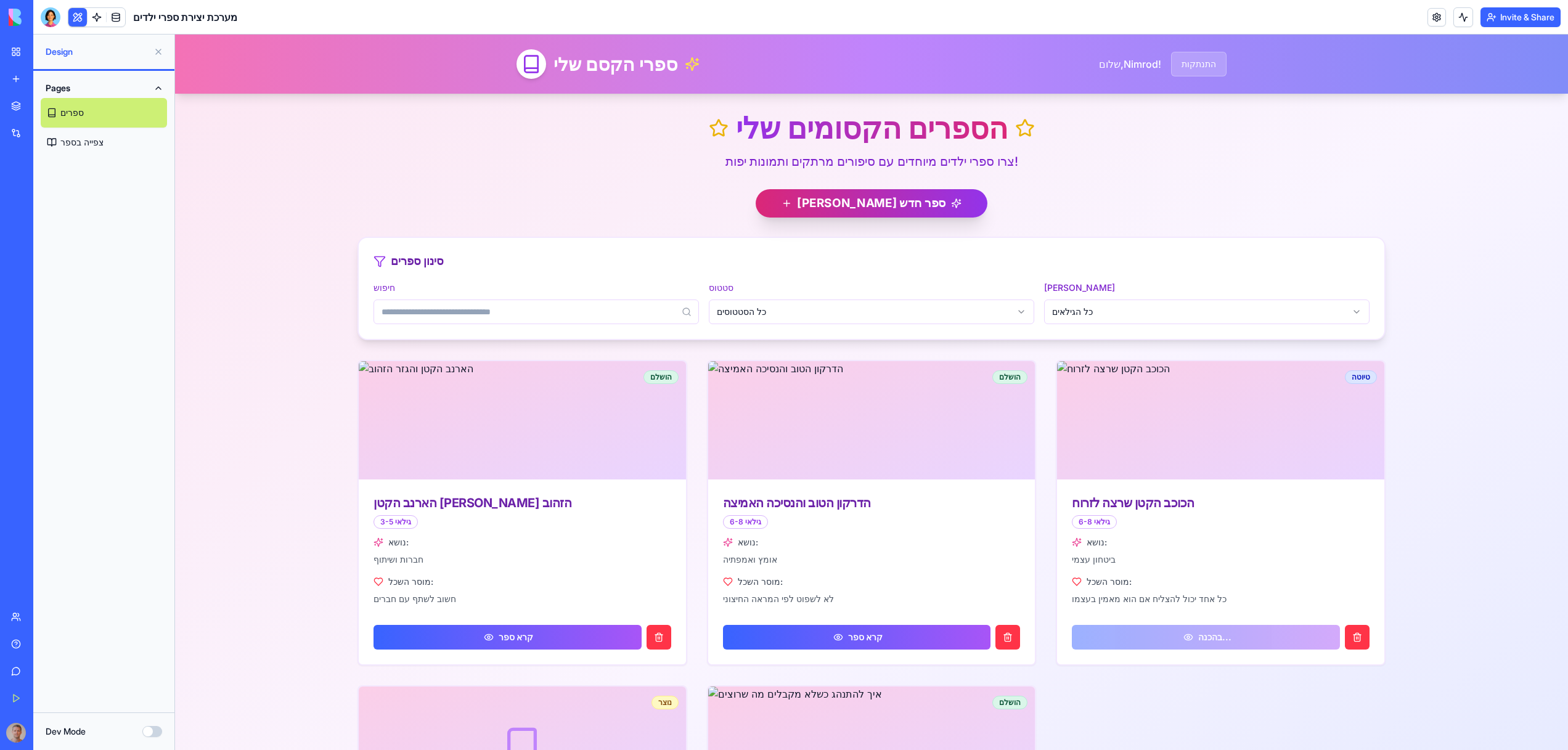
click at [884, 213] on button "[PERSON_NAME] ספר חדש" at bounding box center [871, 203] width 232 height 28
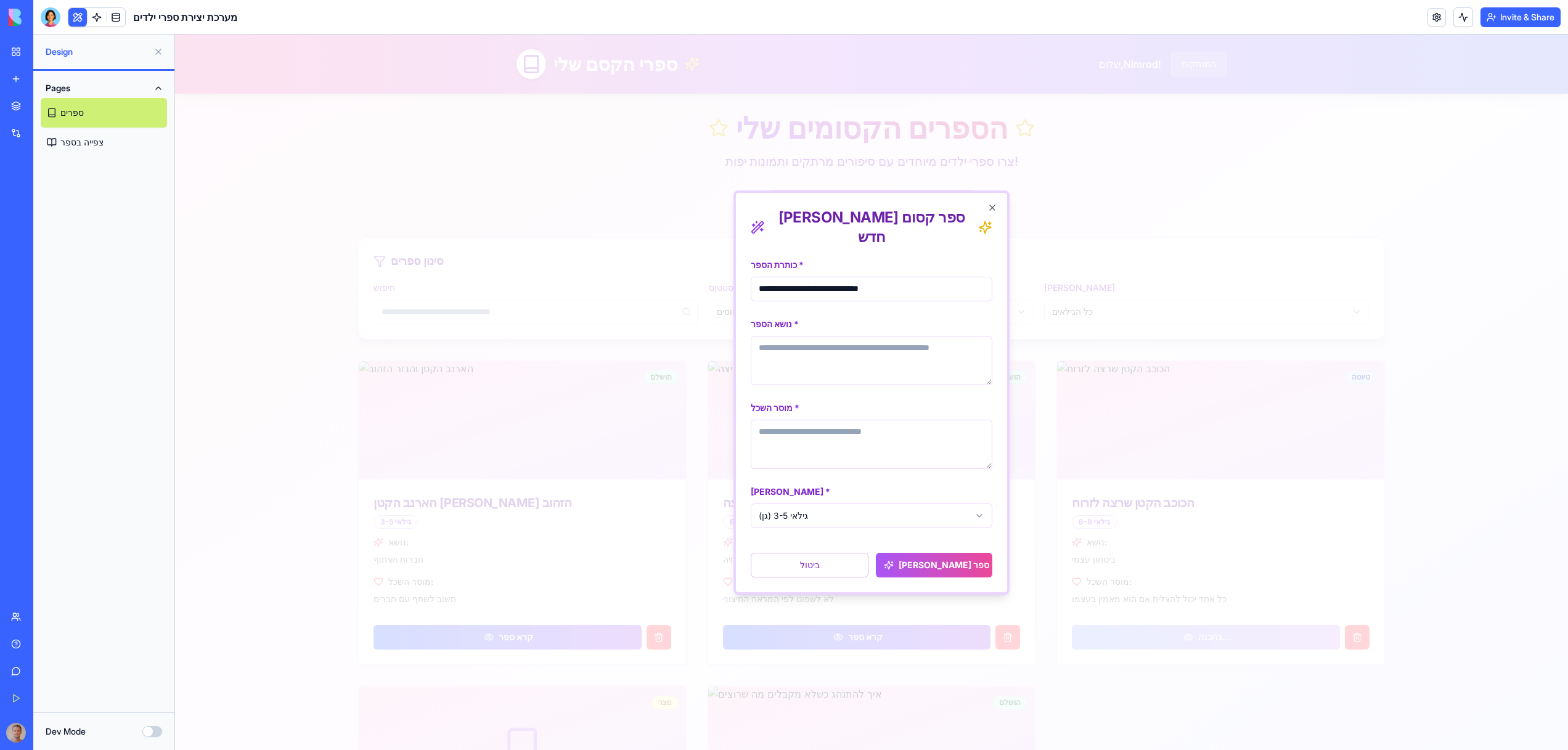
type input "**********"
click at [797, 338] on textarea "נושא הספר *" at bounding box center [871, 360] width 242 height 49
paste textarea "**********"
type textarea "**********"
click at [803, 420] on textarea "מוסר השכל *" at bounding box center [871, 444] width 242 height 49
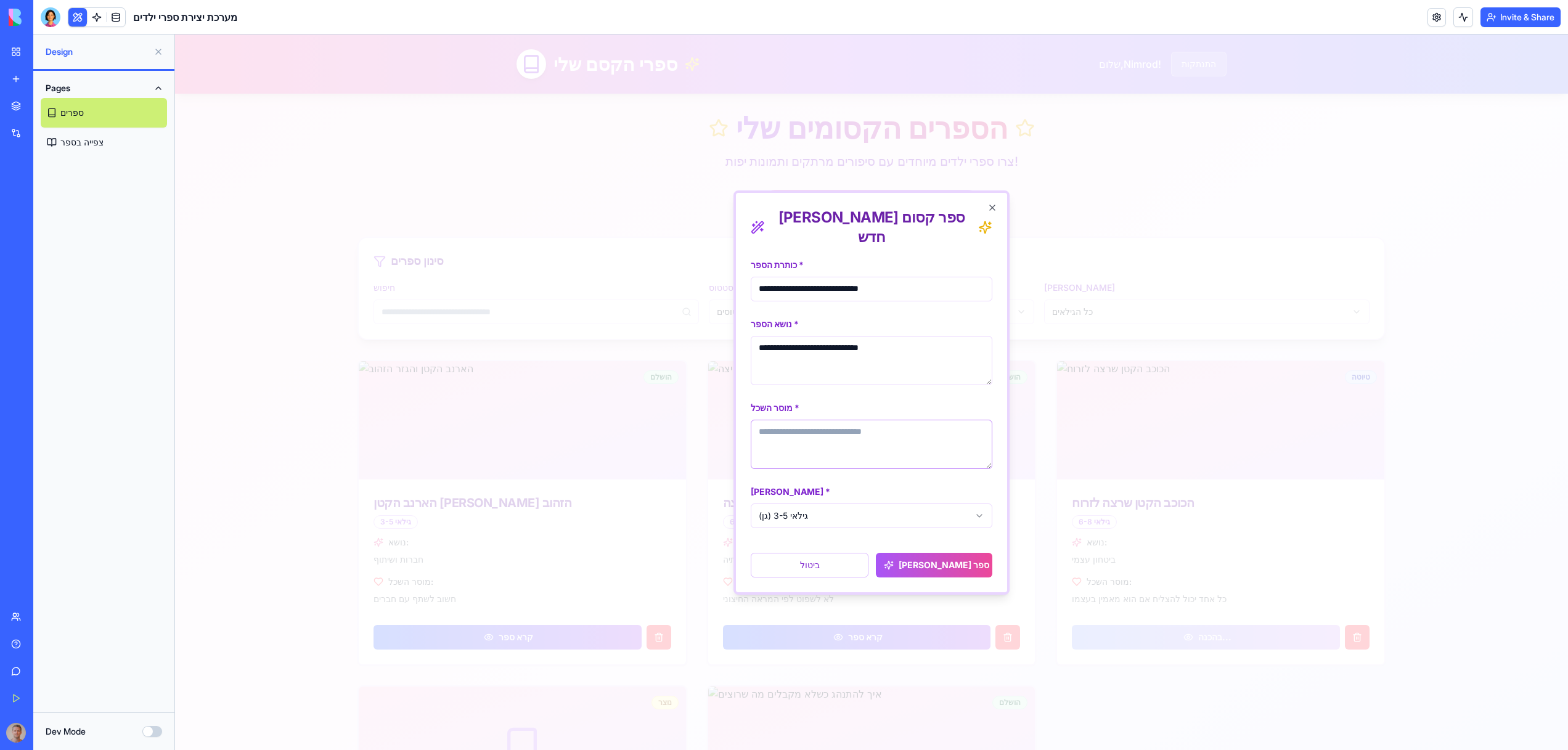
paste textarea "**********"
type textarea "**********"
click at [906, 552] on button "[PERSON_NAME] ספר" at bounding box center [934, 565] width 117 height 25
click at [1464, 24] on button at bounding box center [1463, 17] width 20 height 20
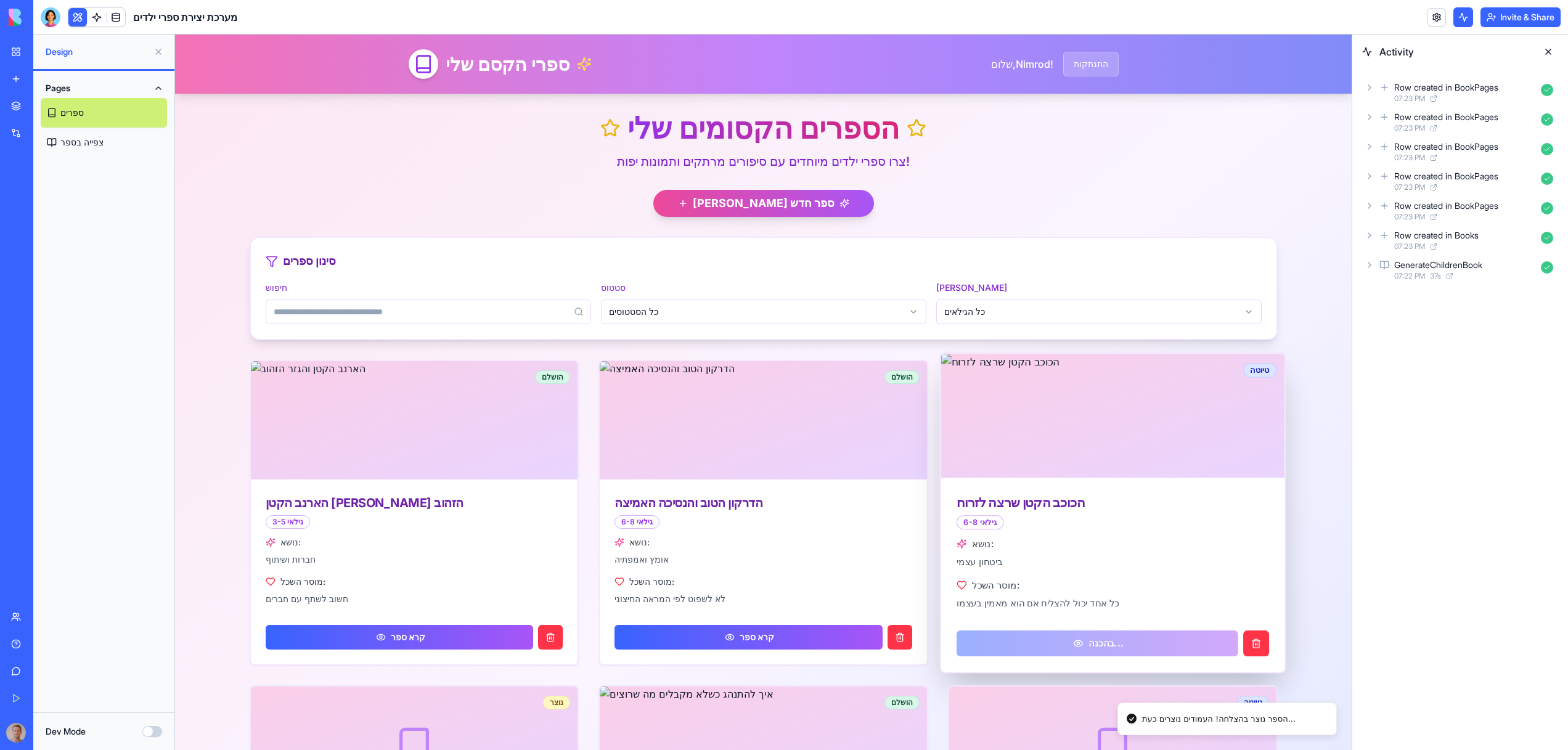
scroll to position [260, 0]
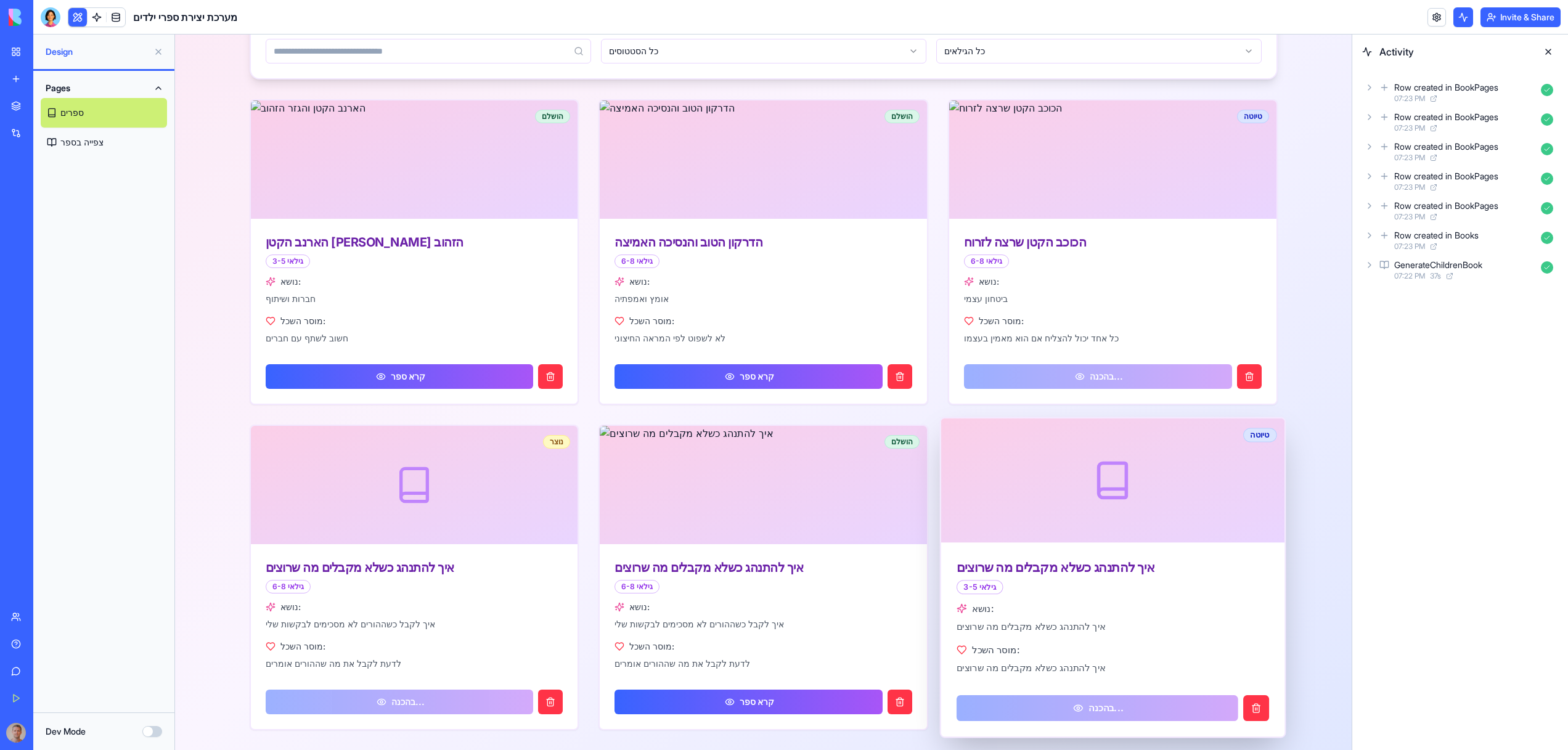
click at [1147, 649] on div "מוסר השכל:" at bounding box center [1112, 650] width 312 height 13
click at [1101, 702] on link "בהכנה..." at bounding box center [1097, 708] width 281 height 26
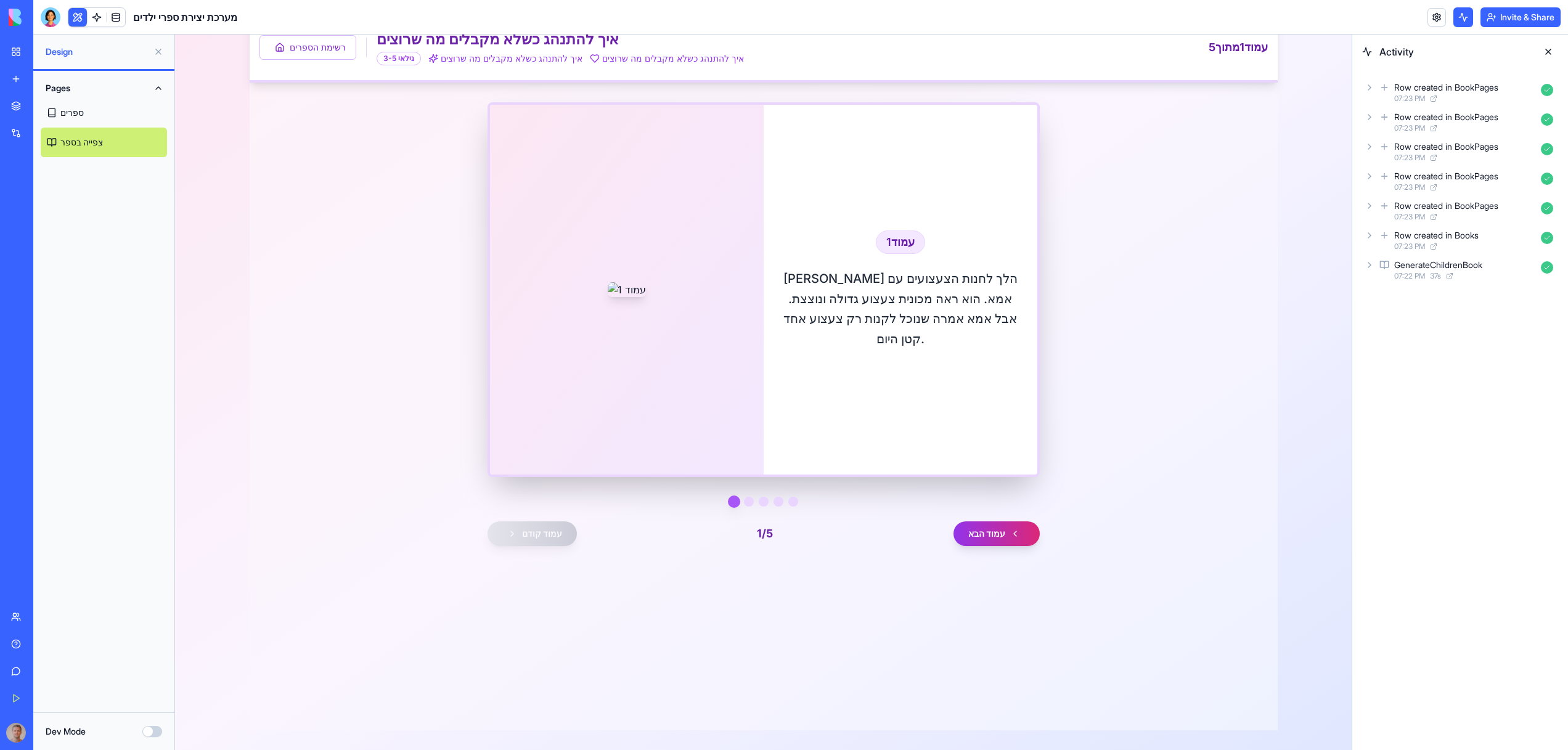
click at [1006, 546] on button "עמוד הבא" at bounding box center [996, 533] width 86 height 25
click at [1006, 546] on div "עמוד קודם 4 / 5 עמוד הבא" at bounding box center [763, 533] width 552 height 25
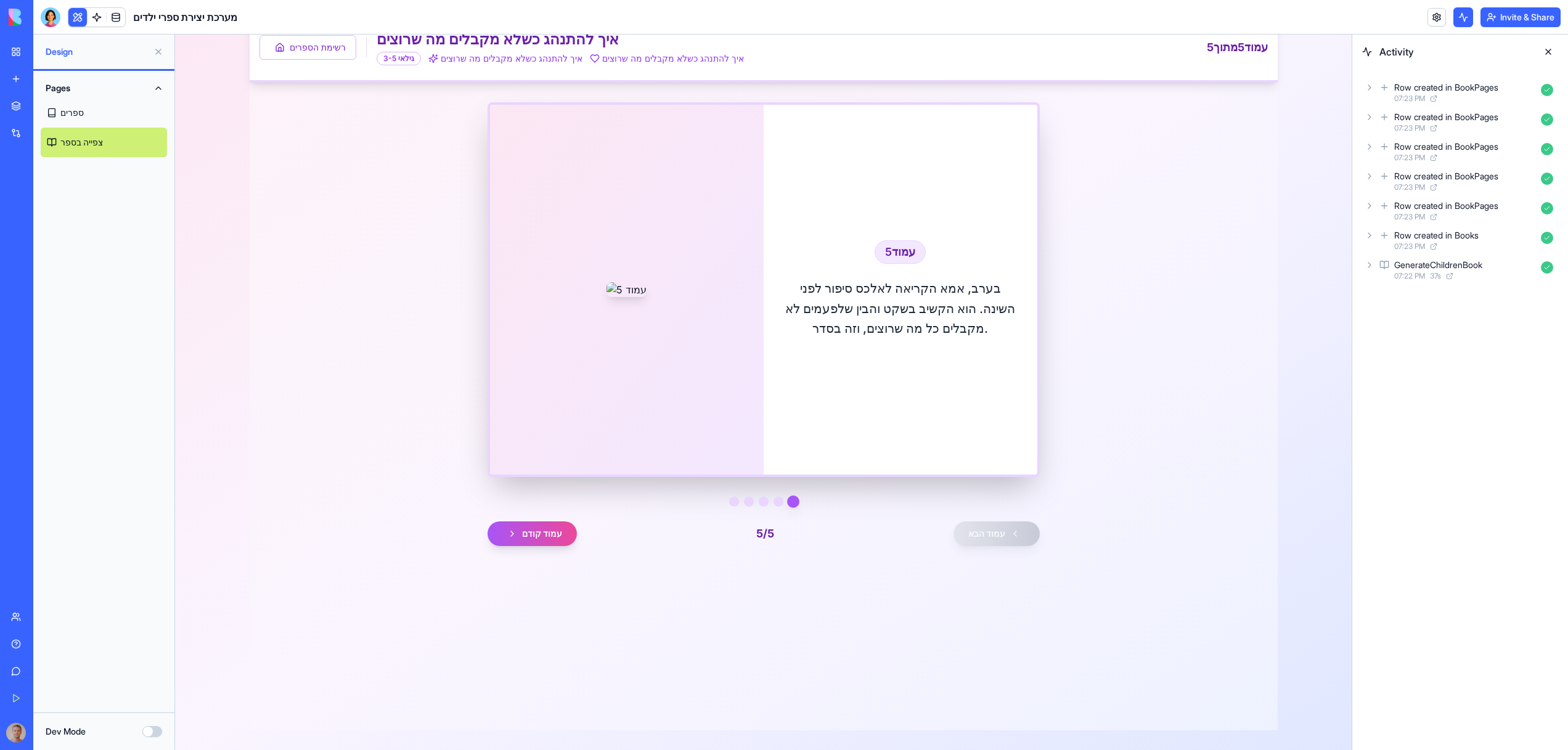
click at [555, 546] on div "עמוד קודם 5 / 5 עמוד הבא" at bounding box center [763, 521] width 552 height 49
click at [551, 546] on button "עמוד קודם" at bounding box center [532, 533] width 89 height 25
click at [532, 546] on button "עמוד קודם" at bounding box center [532, 533] width 89 height 25
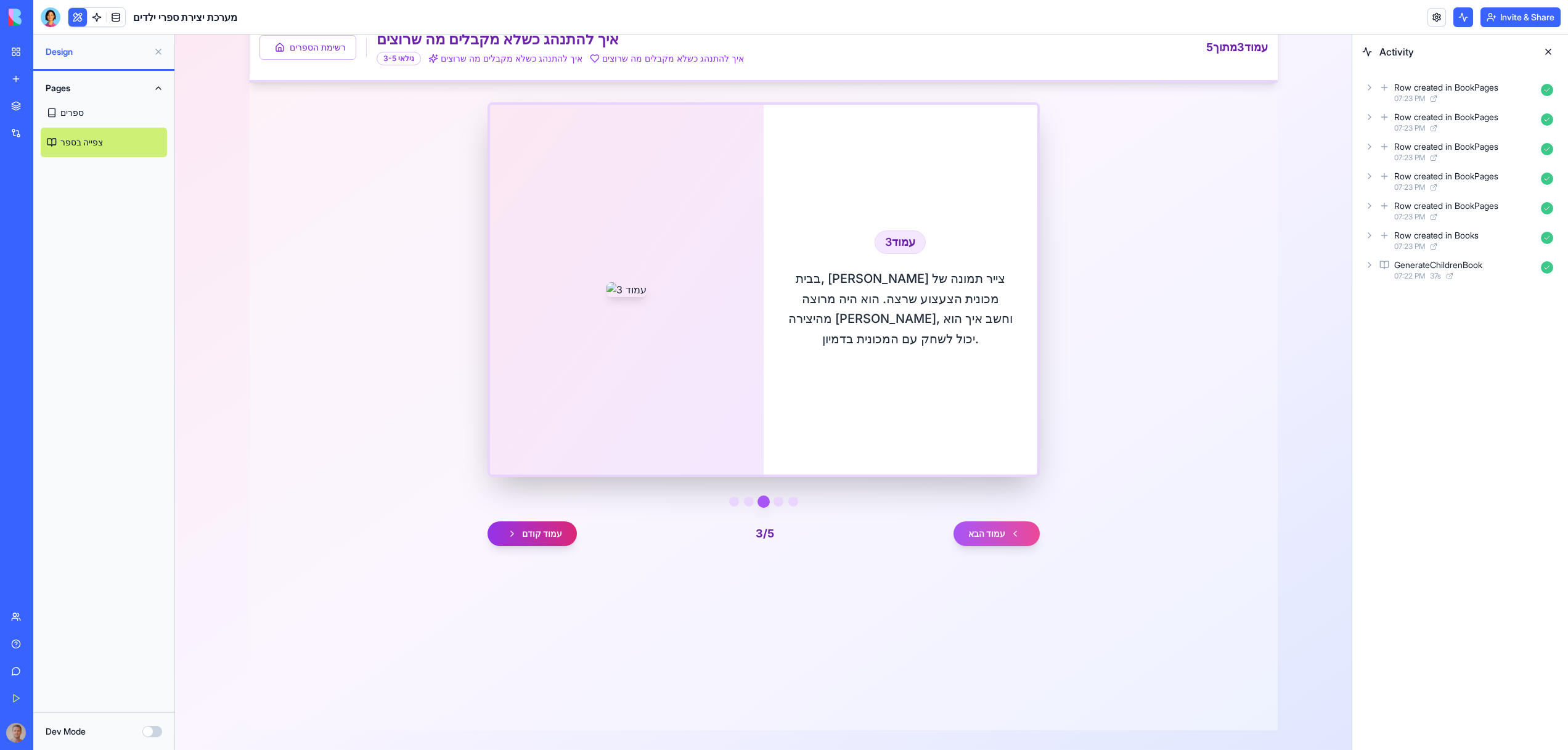
click at [532, 546] on button "עמוד קודם" at bounding box center [532, 533] width 89 height 25
click at [532, 546] on div "עמוד קודם 1 / 5 עמוד הבא" at bounding box center [763, 533] width 552 height 25
click at [585, 718] on div "רשימת הספרים איך להתנהג כשלא מקבלים מה שרוצים גילאי 3-5 איך להתנהג כשלא מקבלים …" at bounding box center [763, 372] width 1028 height 715
click at [986, 546] on button "עמוד הבא" at bounding box center [996, 533] width 86 height 25
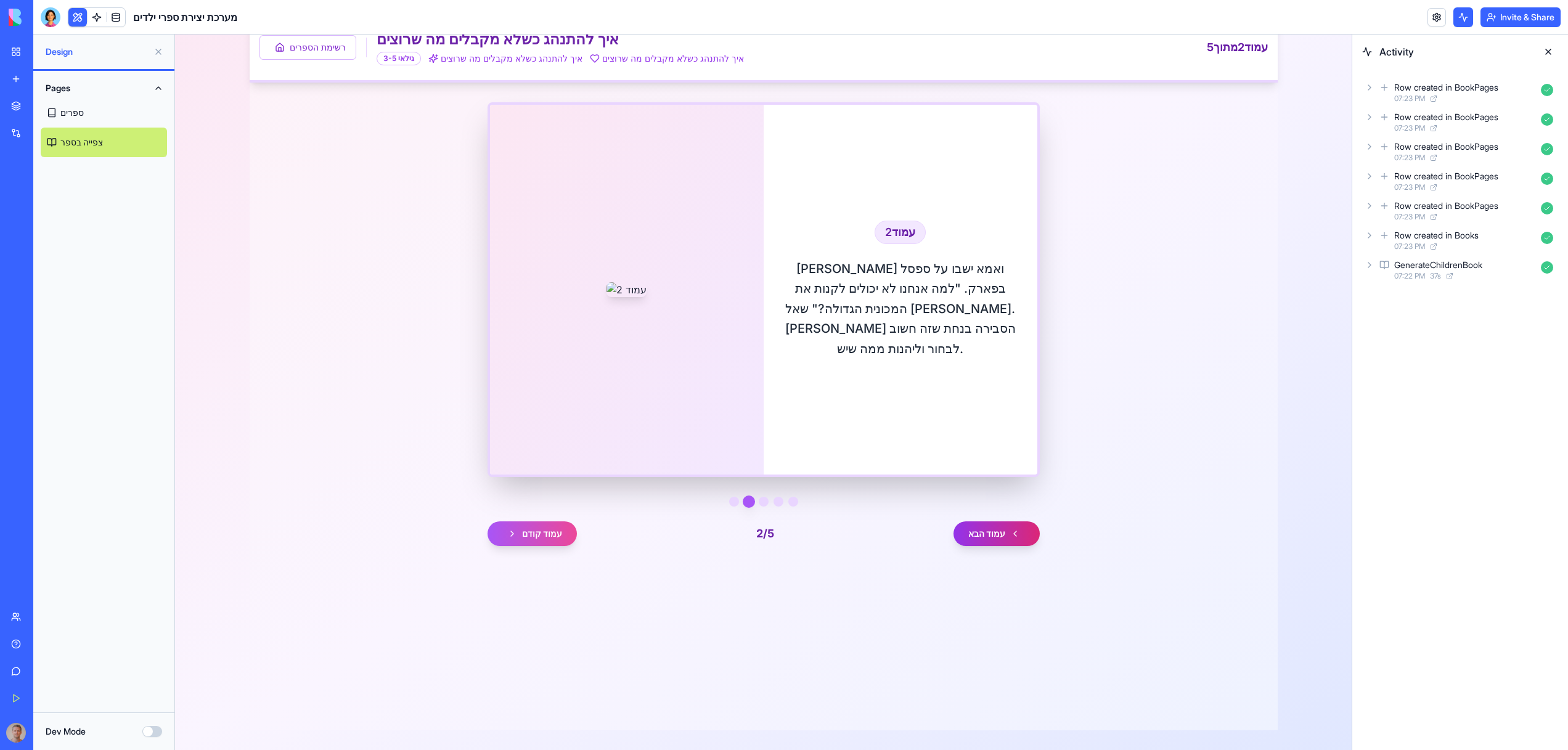
click at [986, 546] on button "עמוד הבא" at bounding box center [996, 533] width 86 height 25
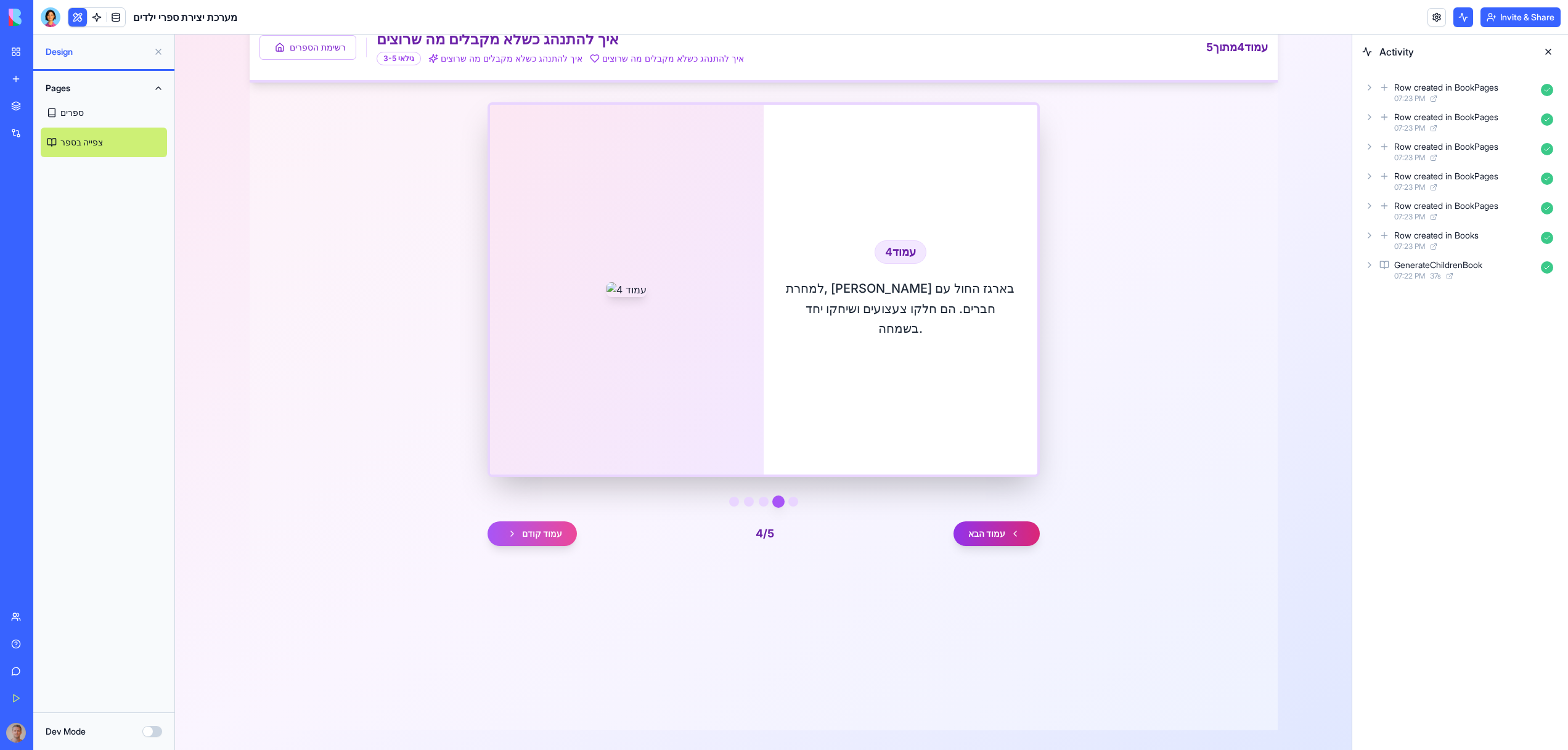
click at [986, 546] on button "עמוד הבא" at bounding box center [996, 533] width 86 height 25
click at [59, 122] on link "ספרים" at bounding box center [103, 113] width 126 height 29
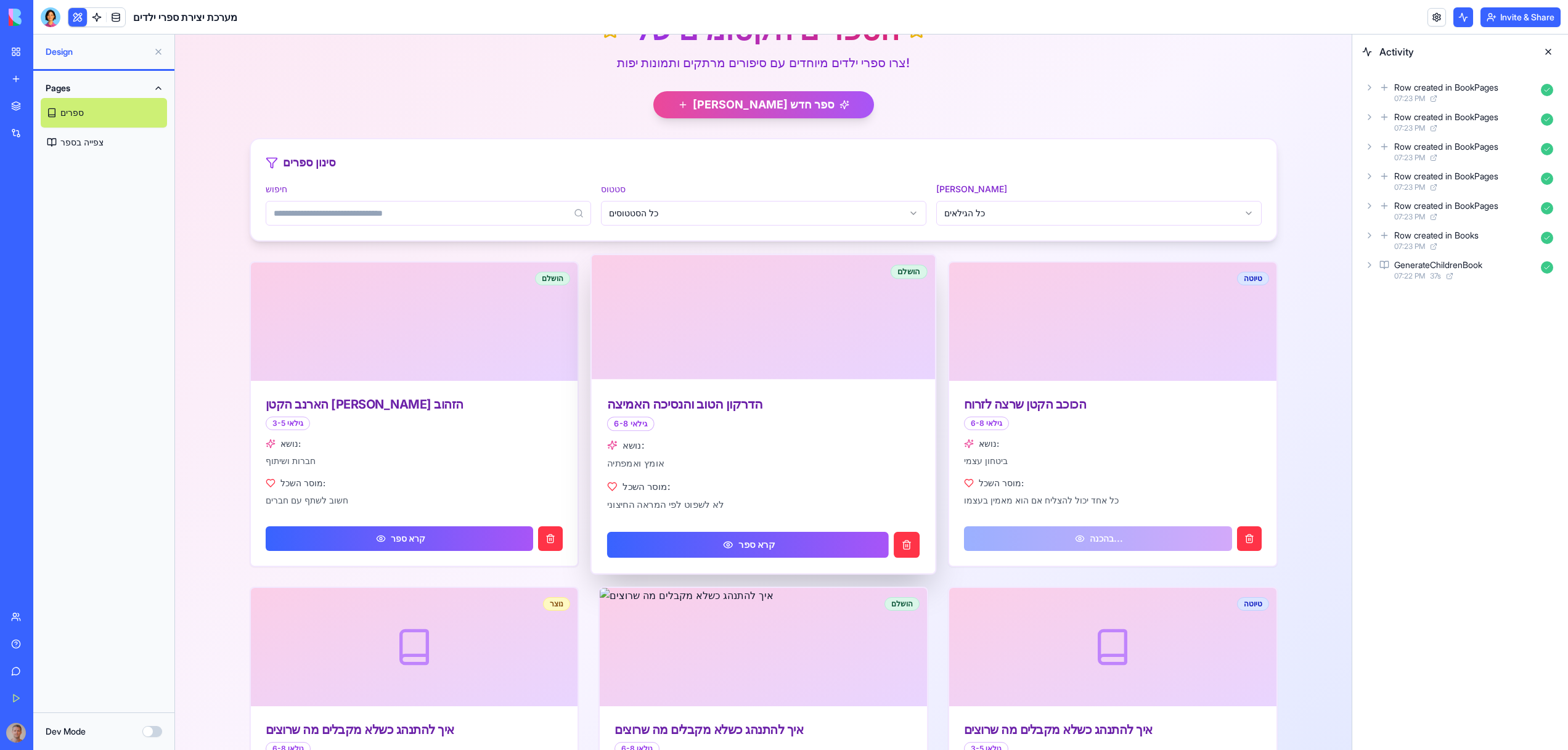
scroll to position [260, 0]
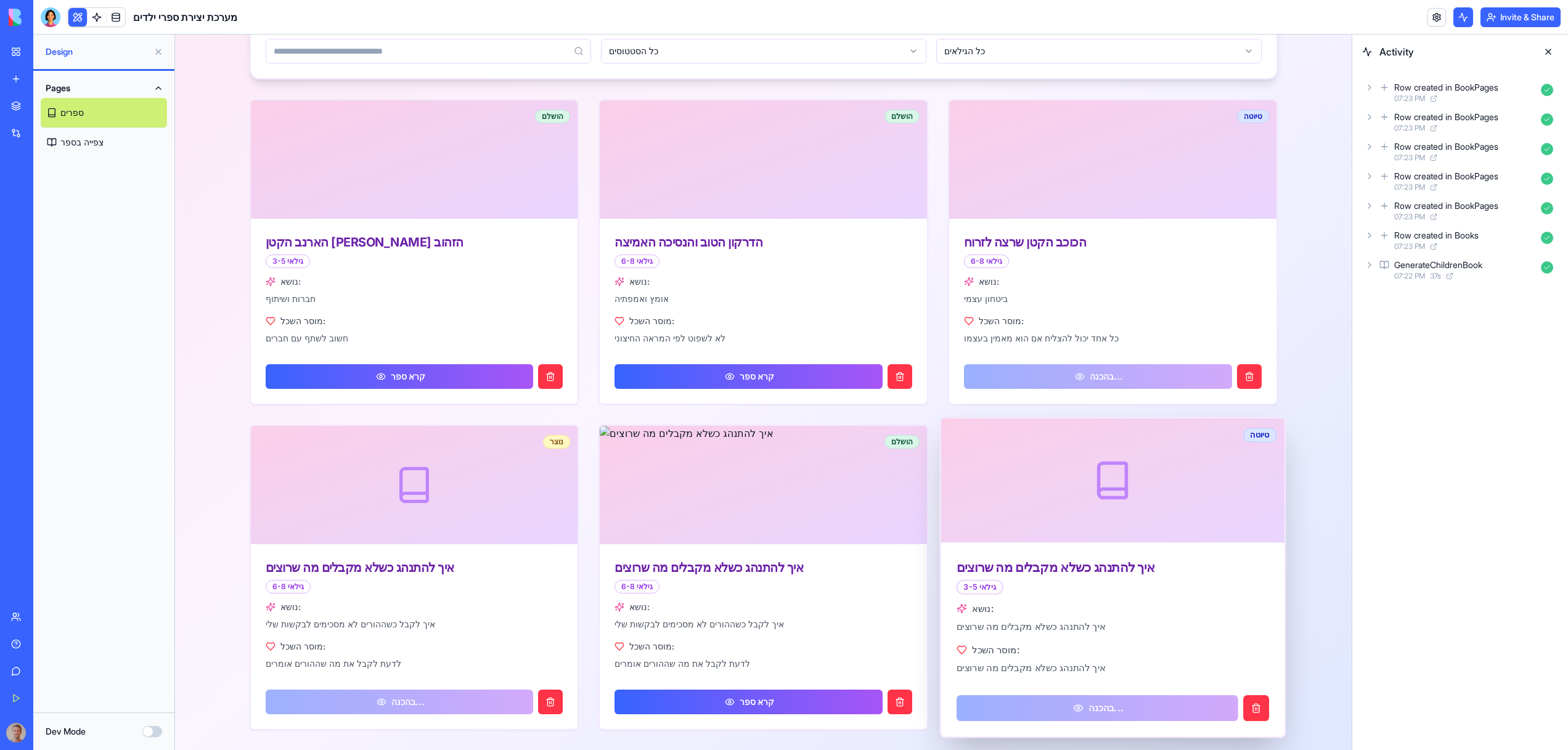
click at [1112, 704] on link "בהכנה..." at bounding box center [1097, 708] width 281 height 26
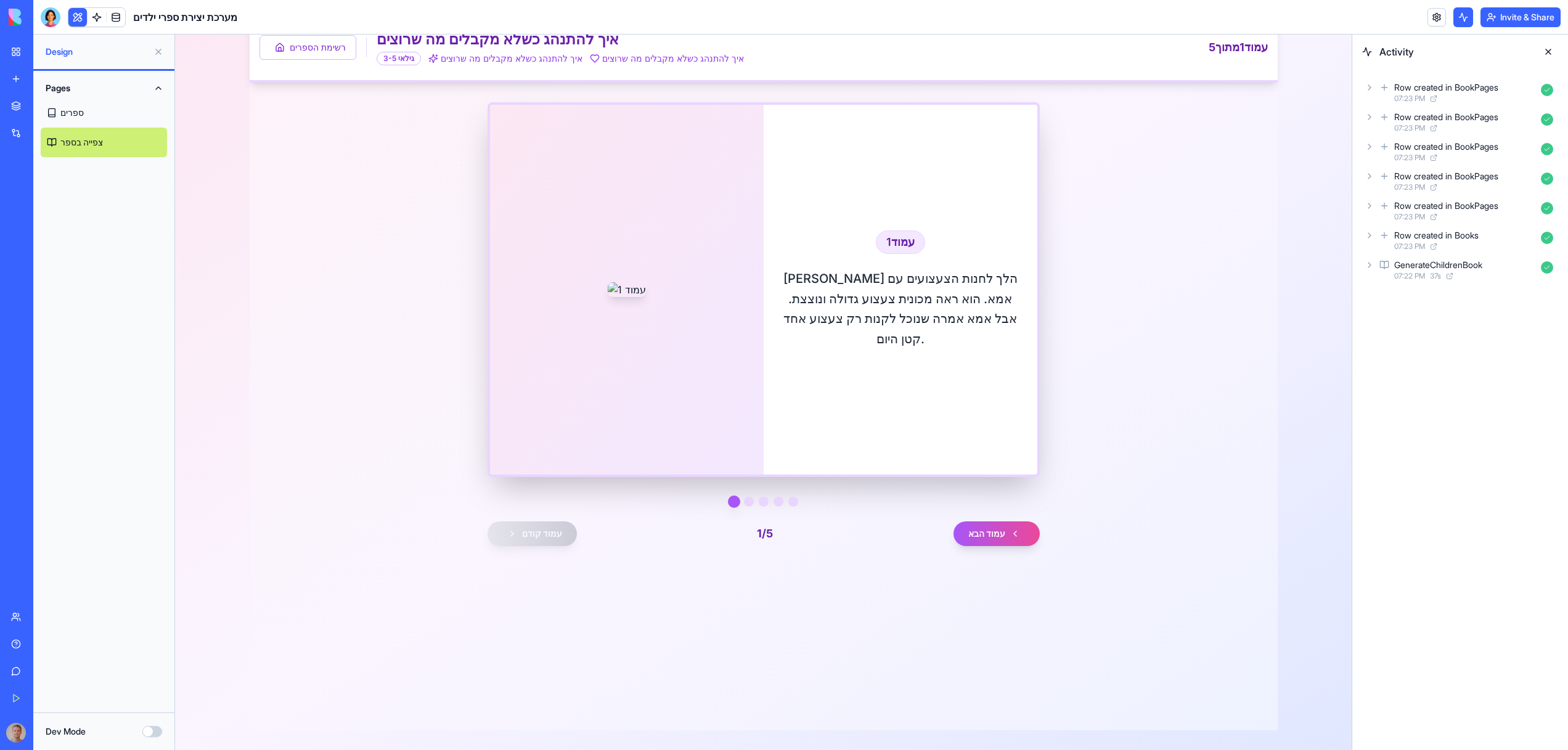
click at [46, 247] on div "מערכת יצירת ספרי ילדים" at bounding box center [28, 246] width 35 height 12
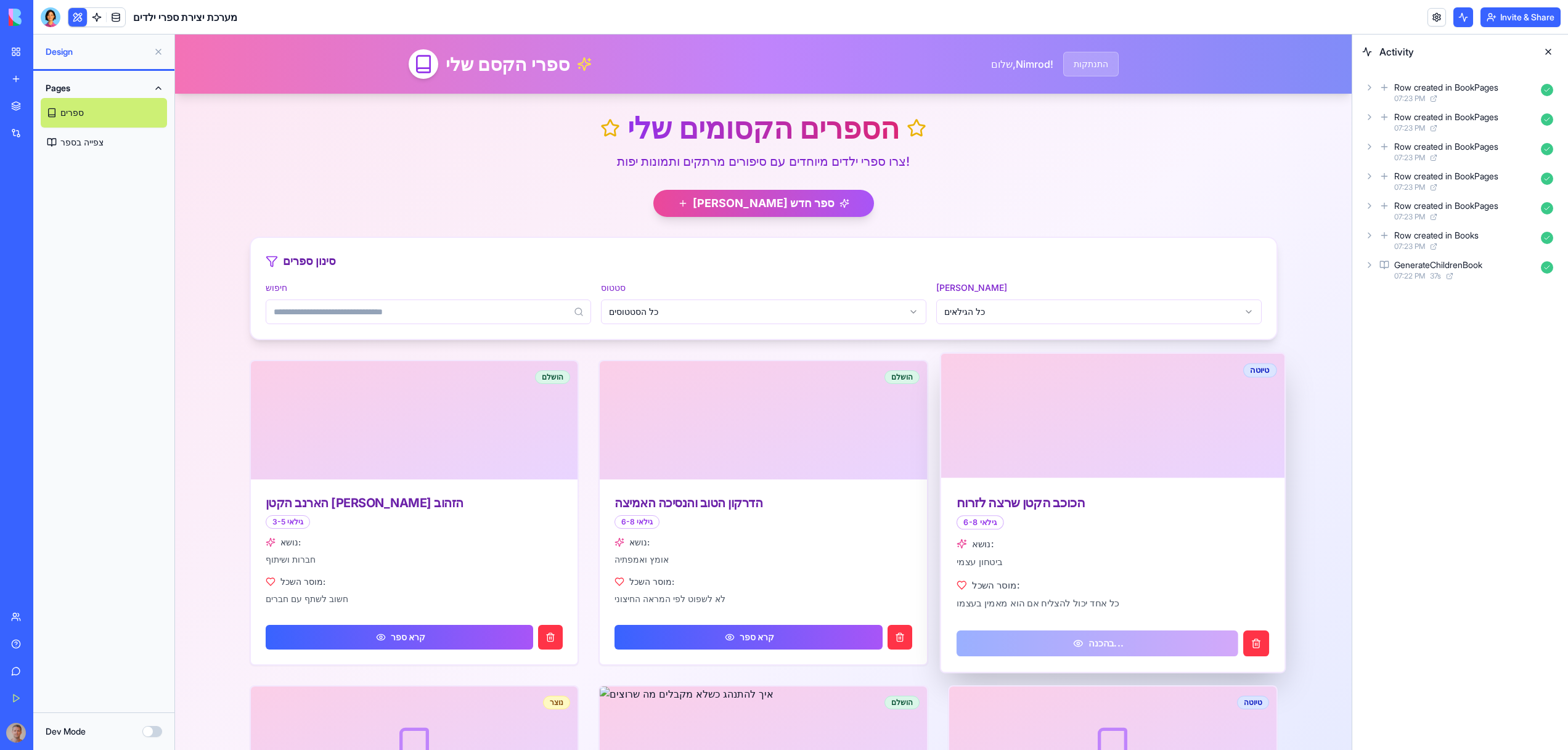
scroll to position [260, 0]
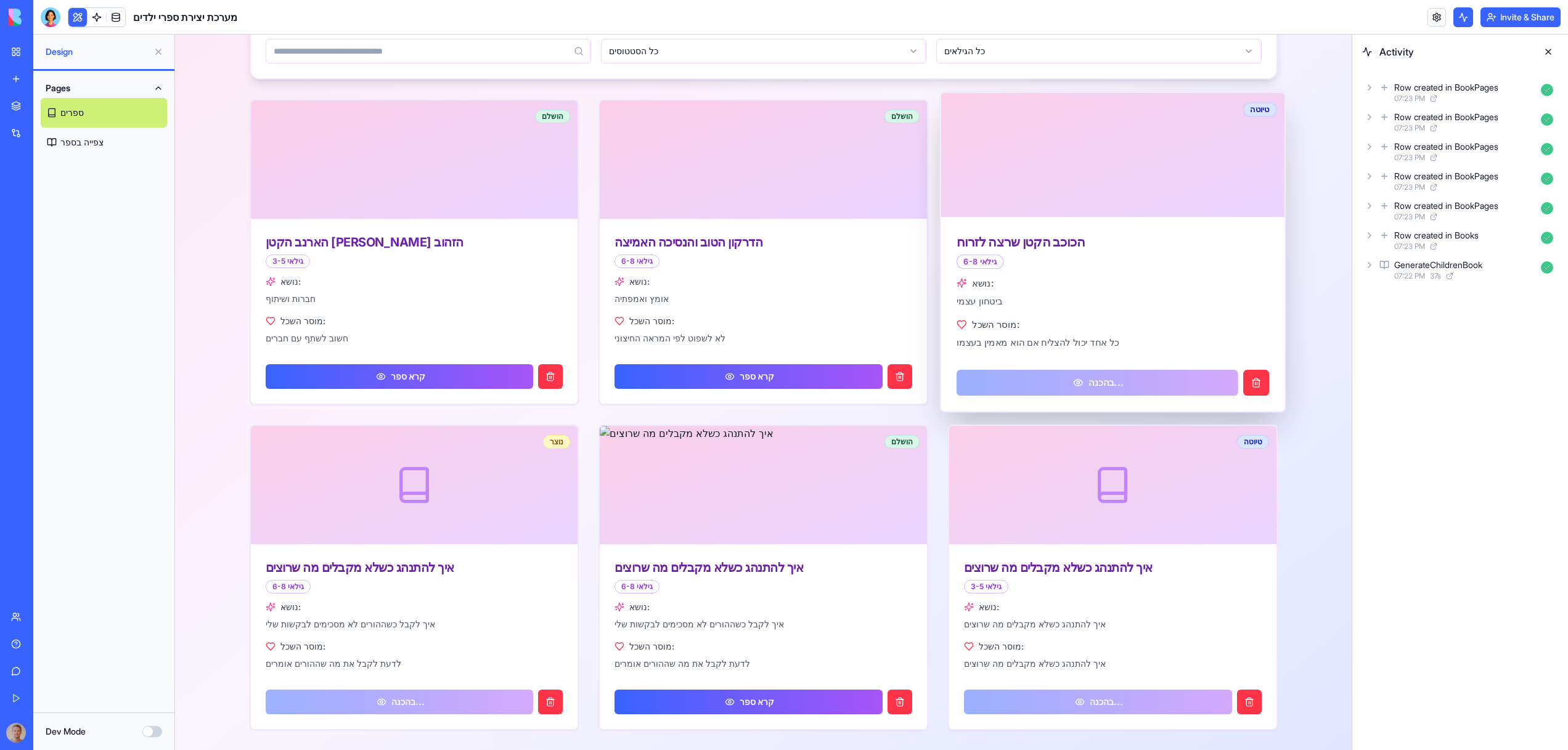
click at [1085, 330] on div "מוסר השכל:" at bounding box center [1112, 325] width 312 height 13
click at [1087, 381] on link "בהכנה..." at bounding box center [1097, 383] width 281 height 26
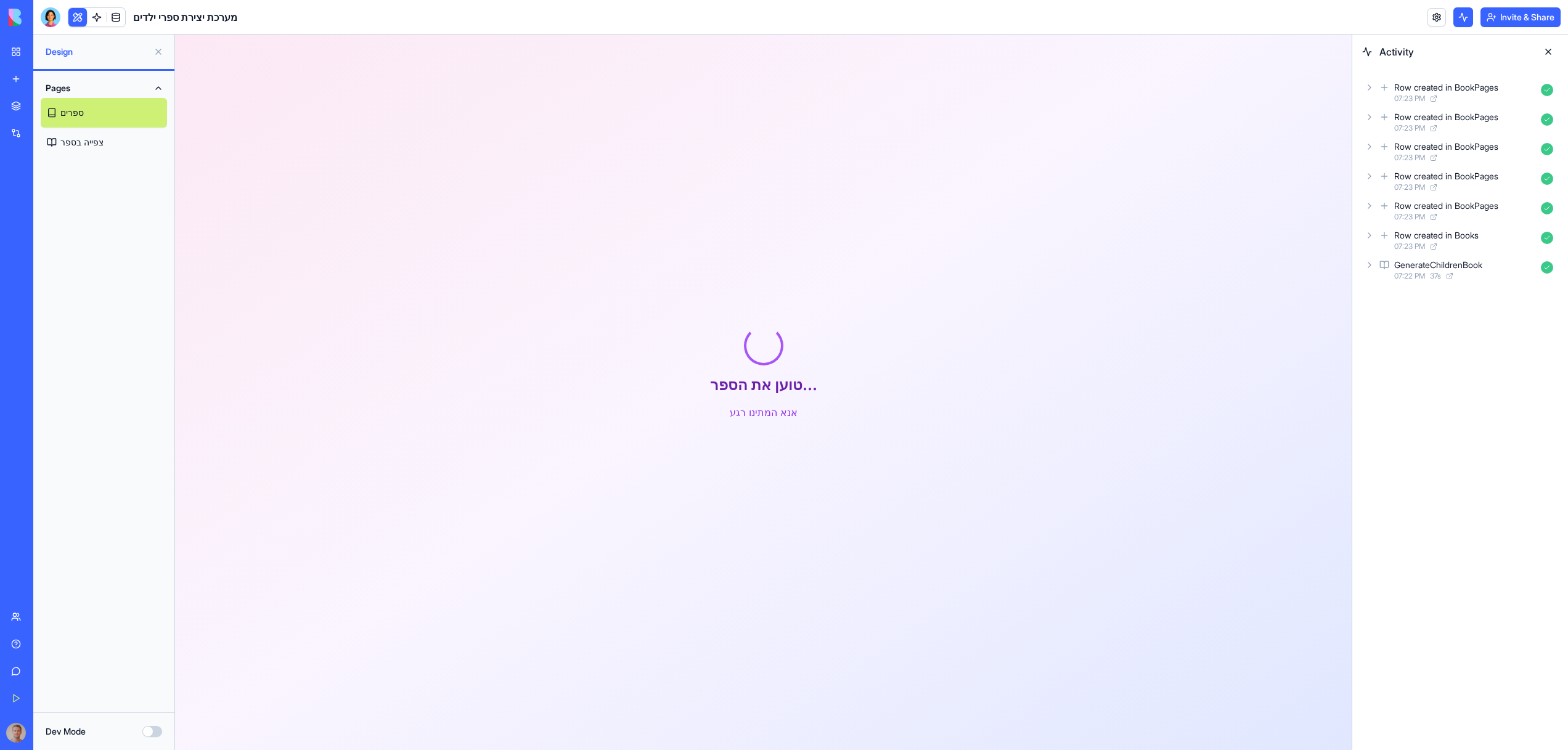
scroll to position [99, 0]
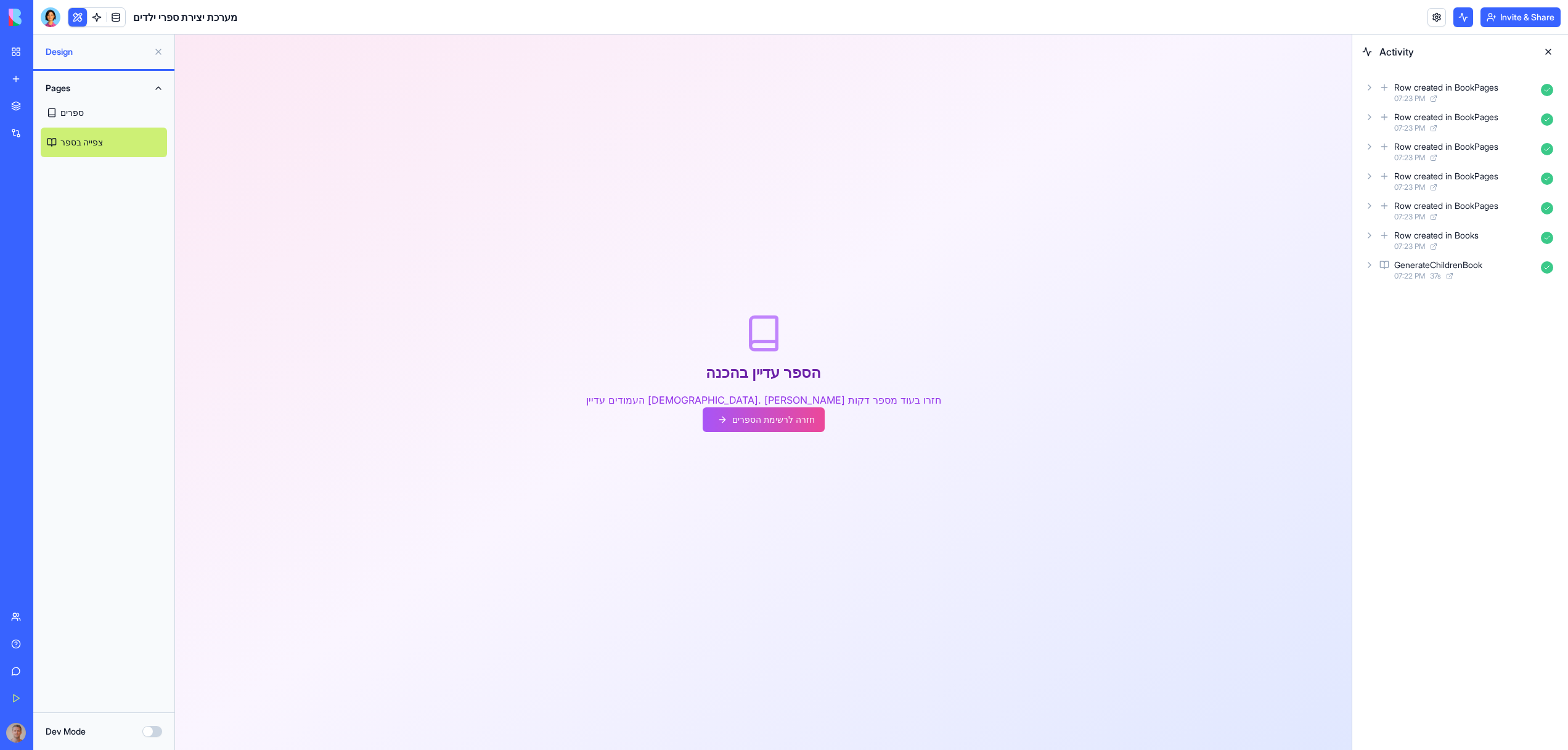
click at [753, 436] on div "הספר עדיין בהכנה העמודים עדיין [DEMOGRAPHIC_DATA]. [PERSON_NAME] חזרו בעוד מספר…" at bounding box center [763, 372] width 1028 height 715
click at [746, 424] on button "חזרה לרשימת הספרים" at bounding box center [763, 420] width 122 height 25
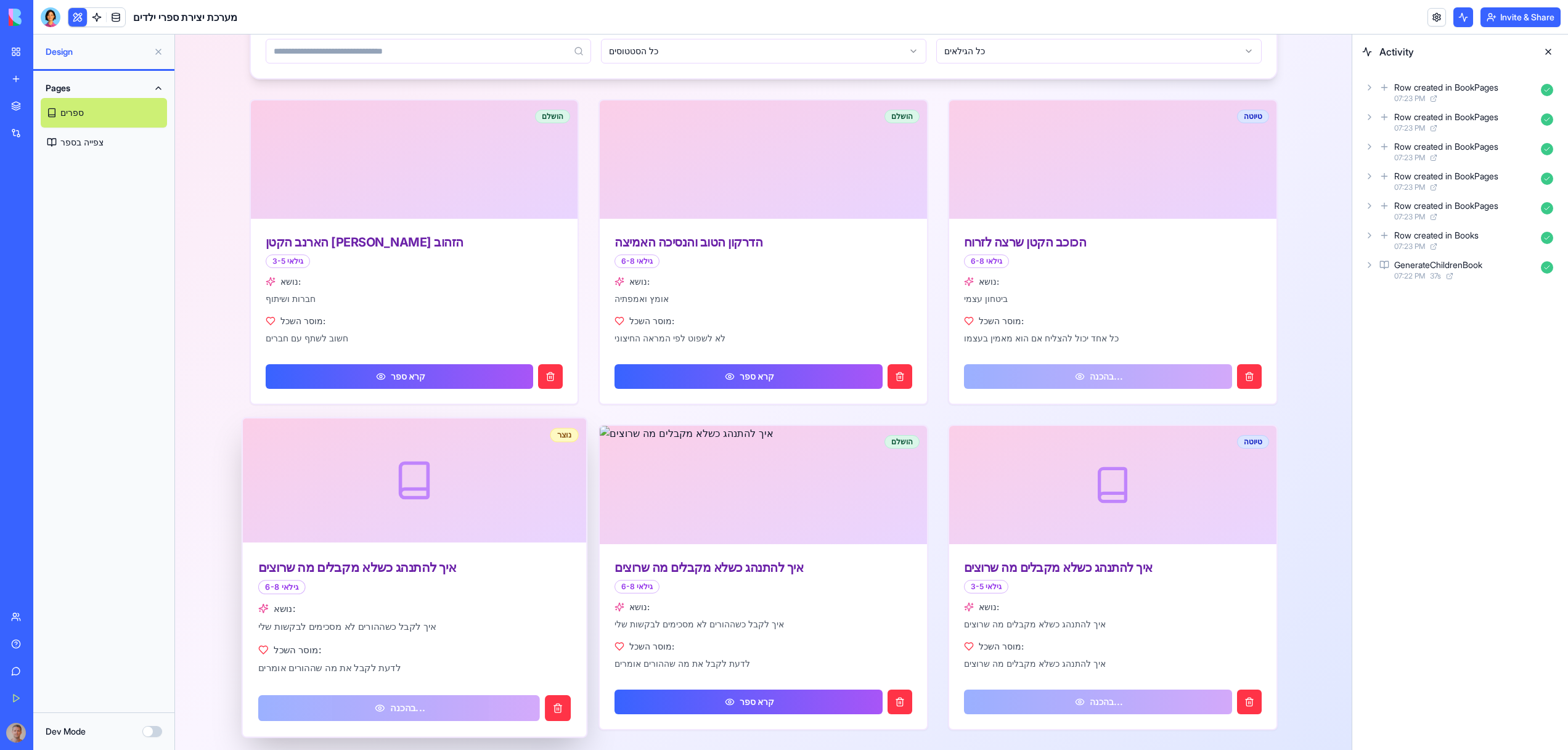
click at [364, 717] on link "בהכנה..." at bounding box center [397, 708] width 281 height 26
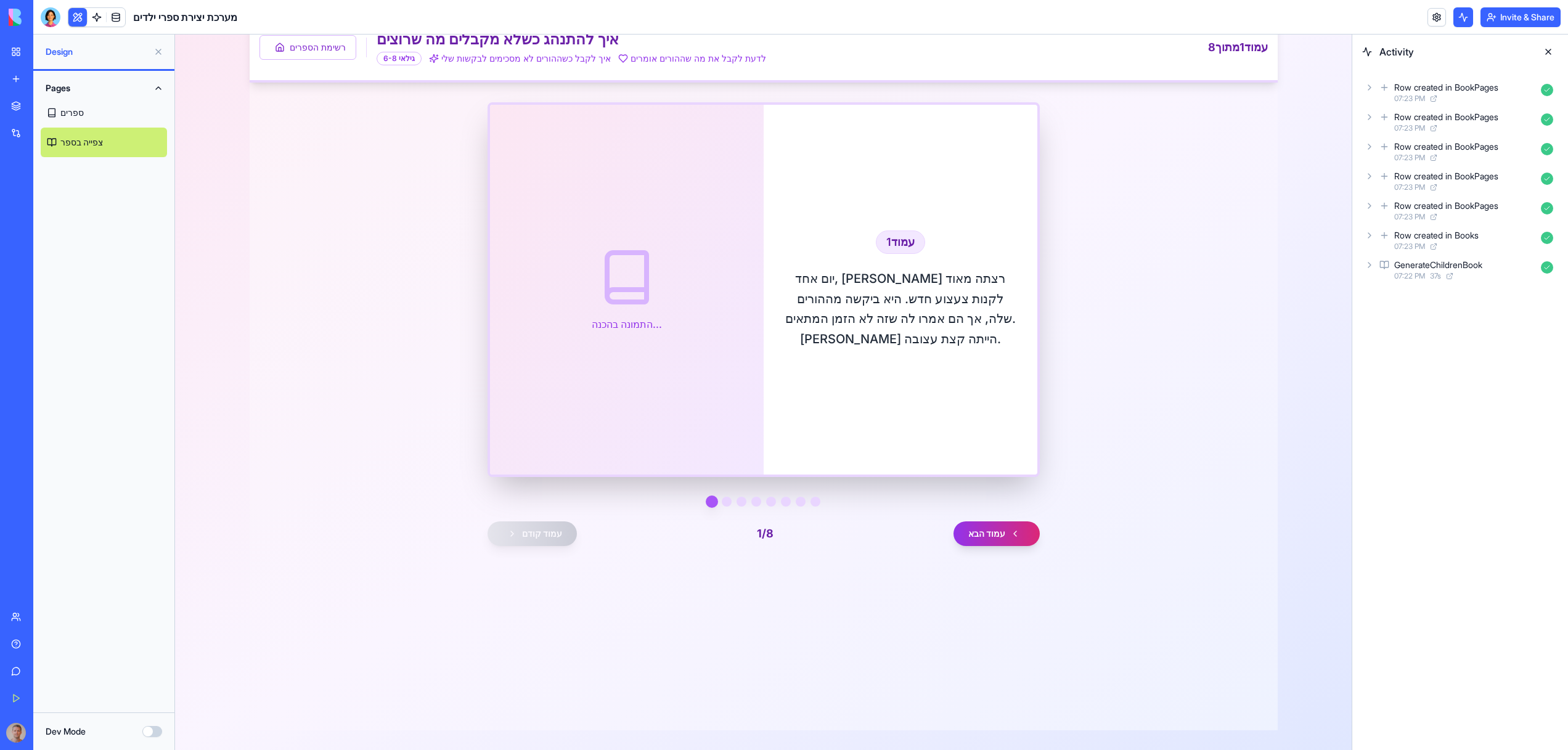
click at [998, 530] on button "עמוד הבא" at bounding box center [996, 533] width 86 height 25
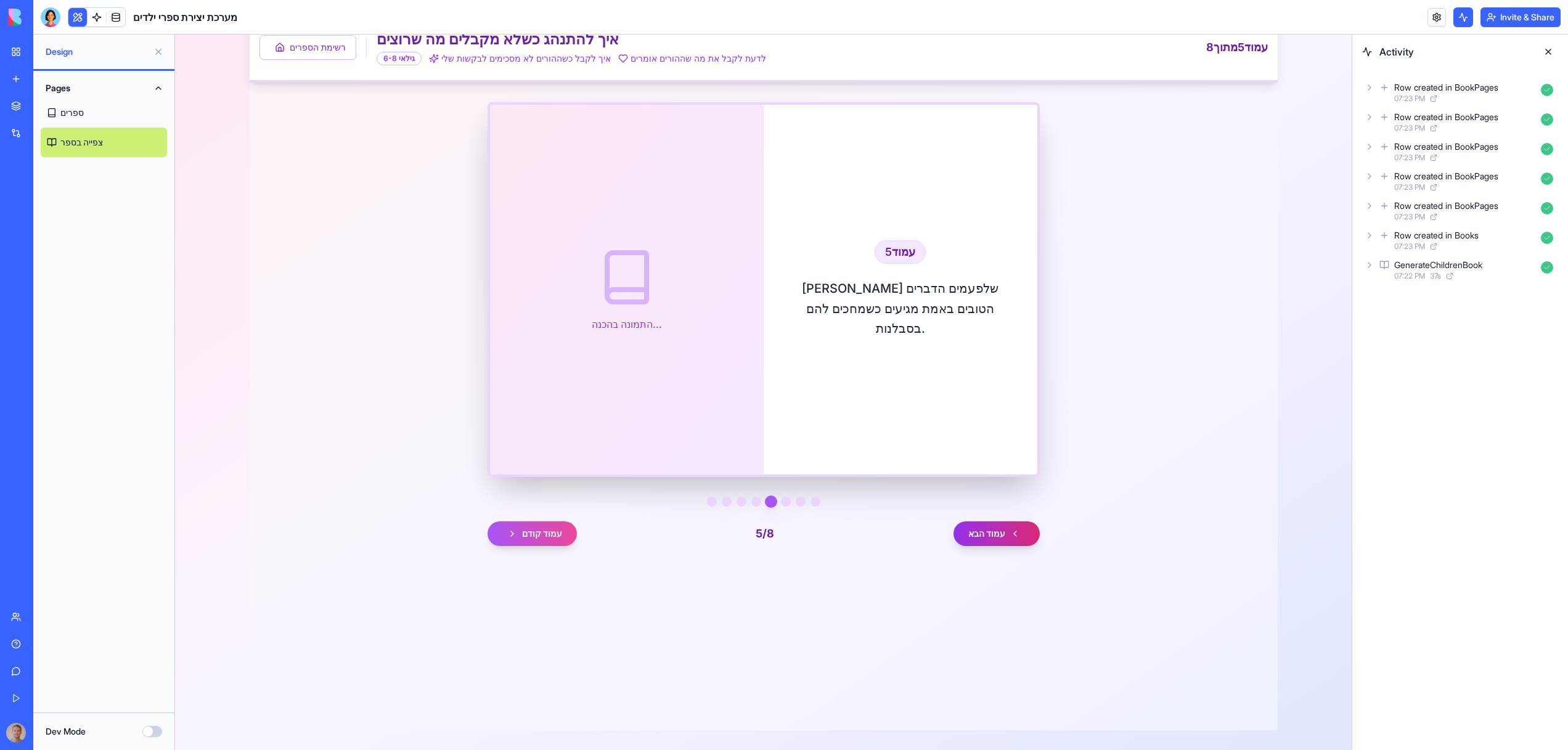
click at [998, 530] on button "עמוד הבא" at bounding box center [996, 533] width 86 height 25
click at [120, 144] on link "צפייה בספר" at bounding box center [103, 142] width 126 height 29
click at [79, 23] on button at bounding box center [77, 17] width 18 height 18
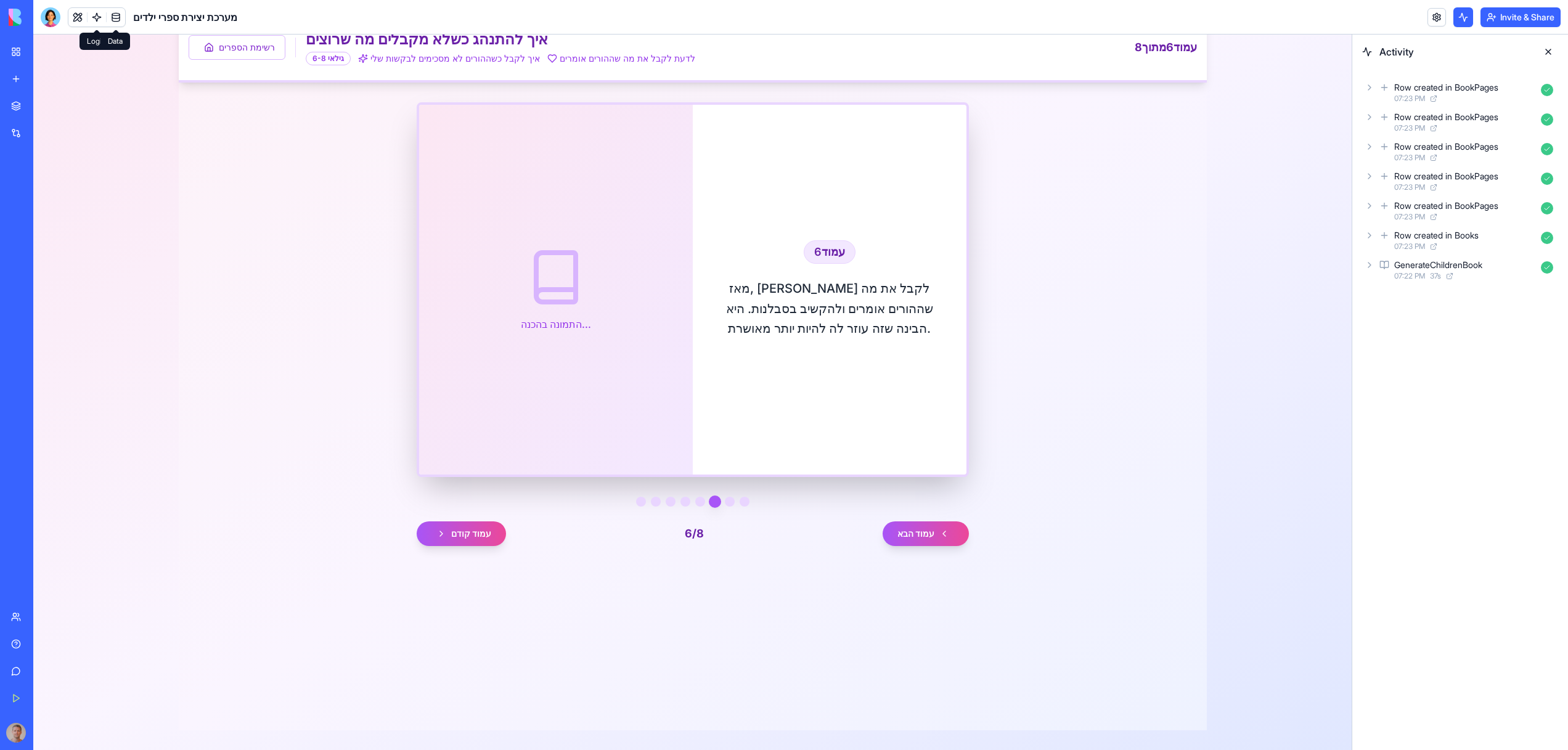
click at [109, 12] on link at bounding box center [116, 17] width 18 height 18
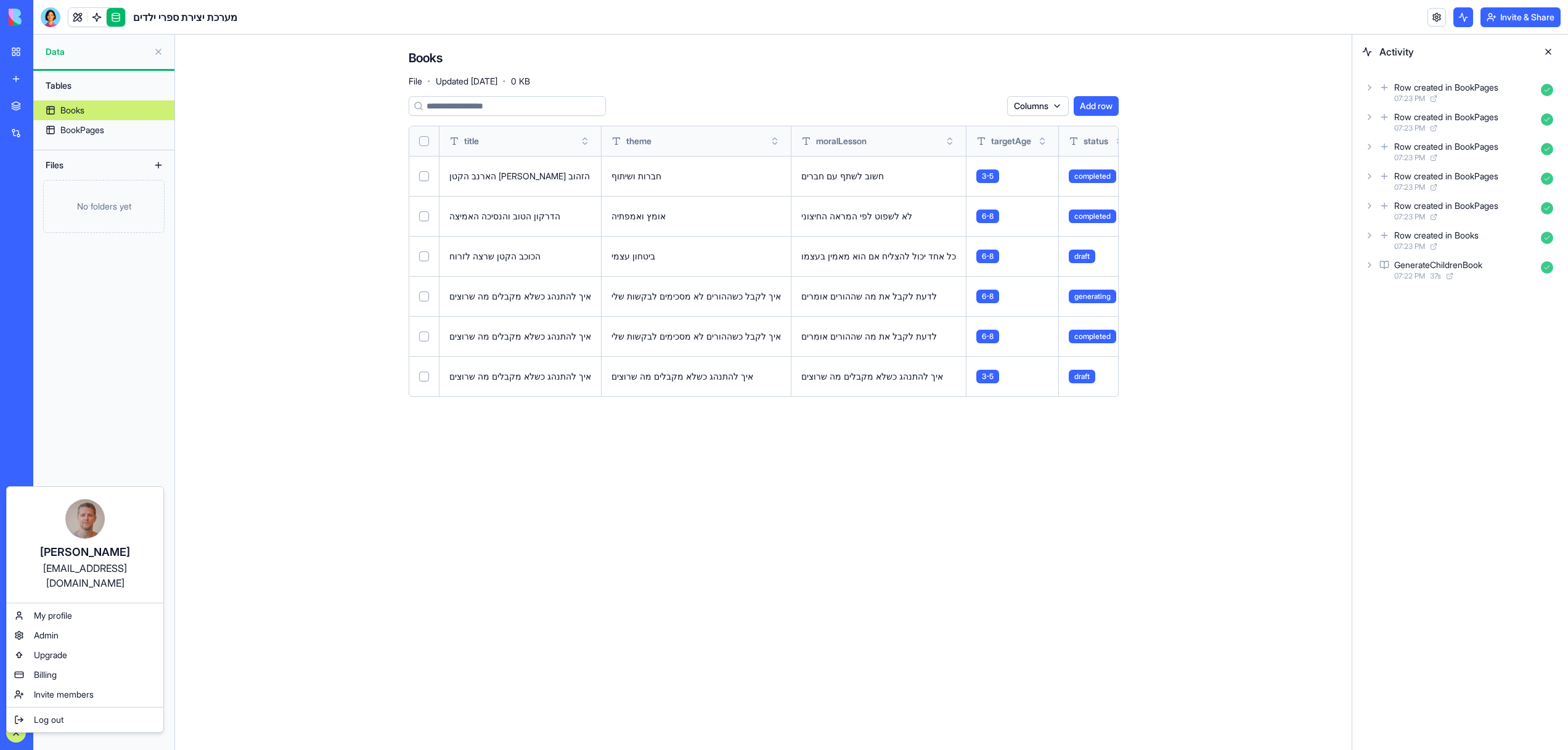
click at [814, 468] on html "BETA My Workspace New app Marketplace Integrations Recent Trivia Bot Admin New …" at bounding box center [784, 375] width 1568 height 750
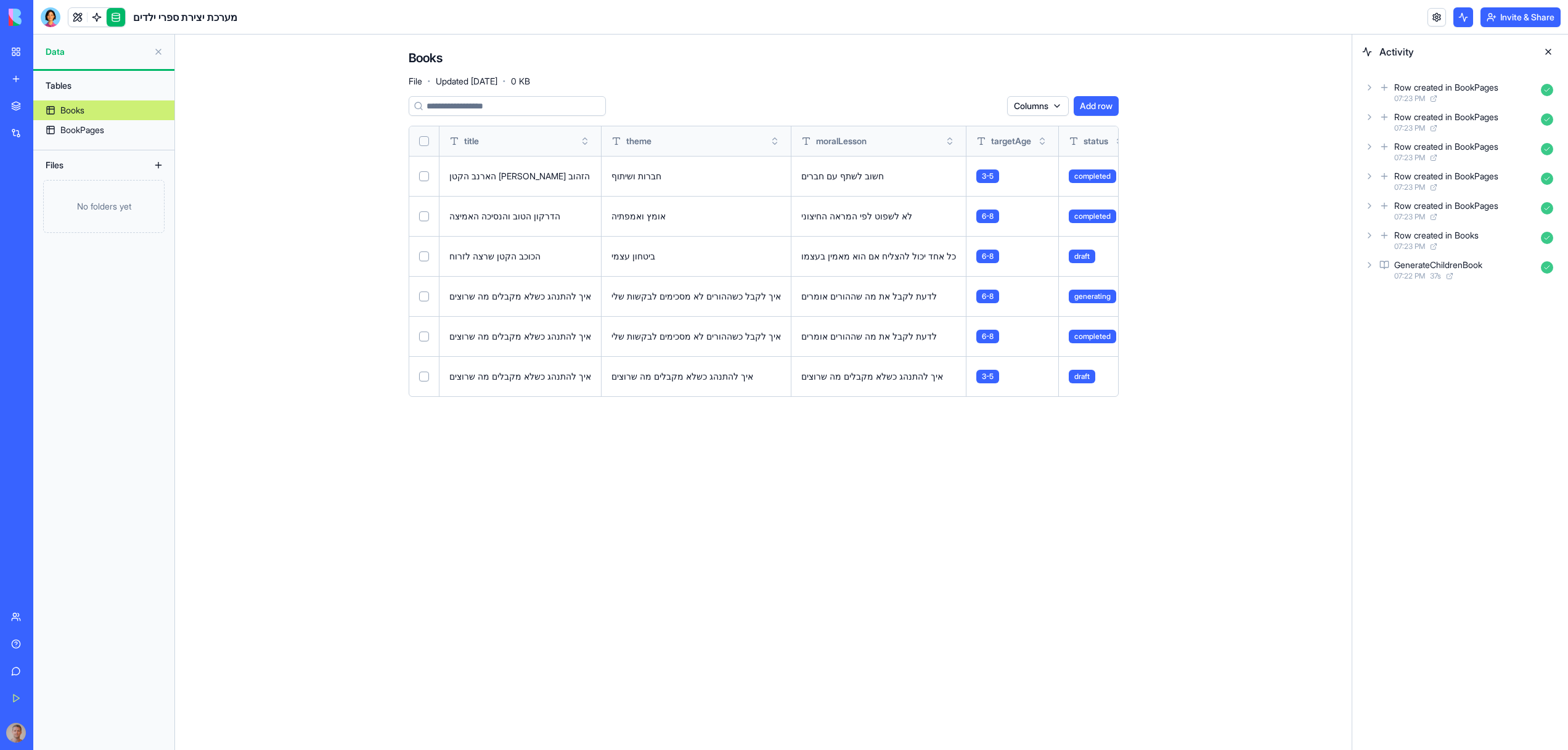
scroll to position [0, 502]
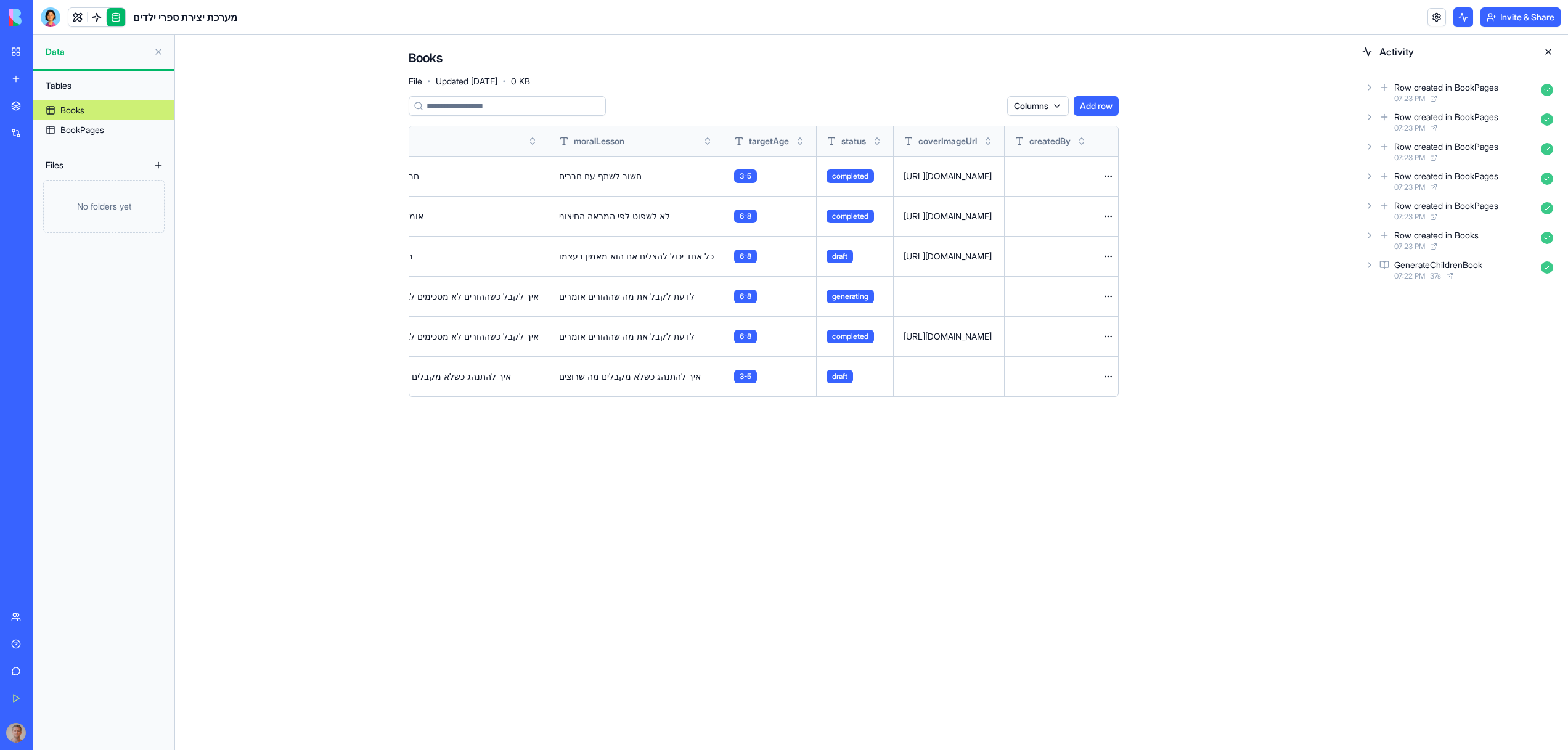
click at [0, 0] on button at bounding box center [0, 0] width 0 height 0
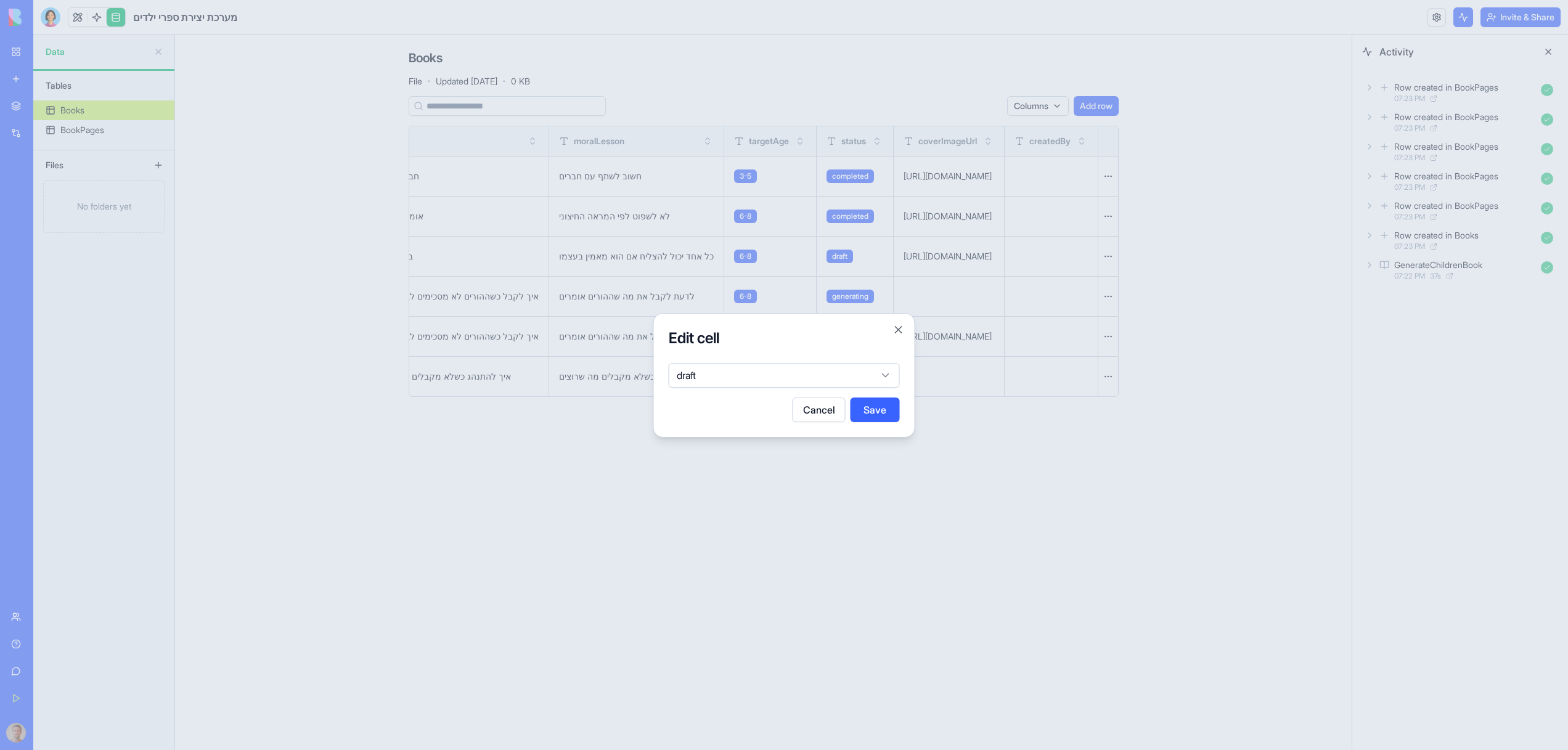
click at [816, 366] on body "BETA My Workspace New app Marketplace Integrations Recent Trivia Bot Admin New …" at bounding box center [784, 375] width 1568 height 750
click at [873, 414] on button "Save" at bounding box center [875, 410] width 49 height 25
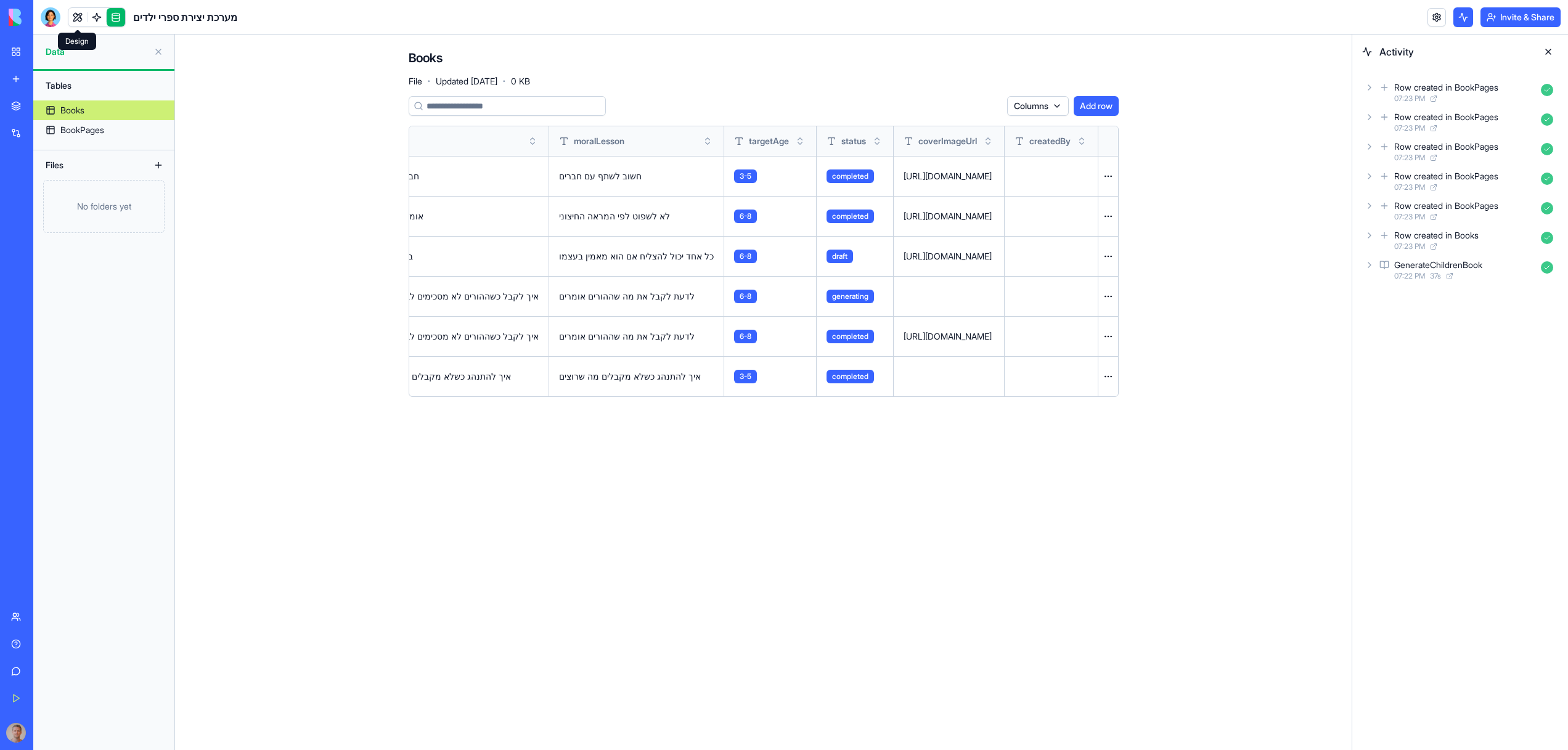
click at [73, 14] on link at bounding box center [77, 17] width 18 height 18
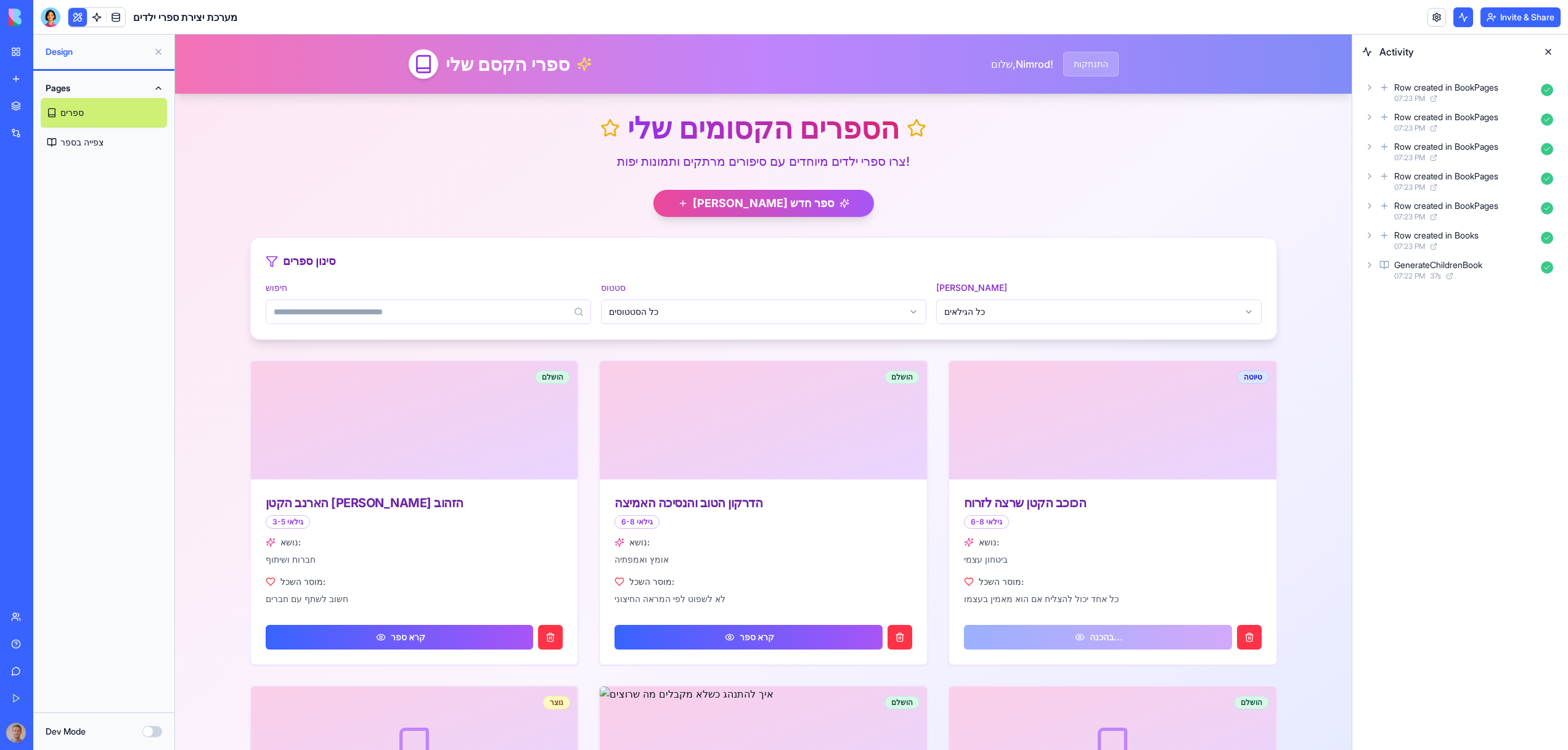
scroll to position [260, 0]
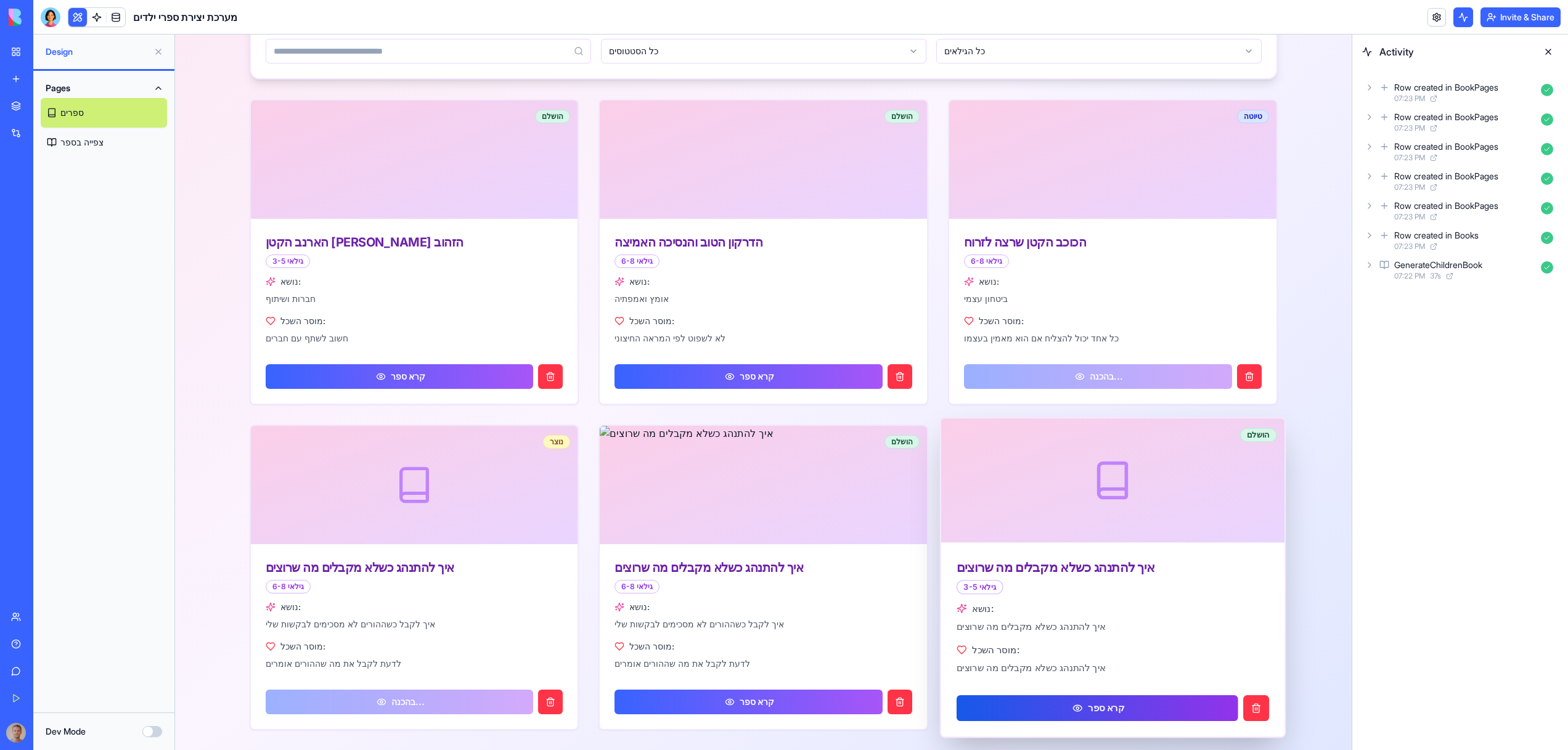
click at [1150, 709] on button "קרא ספר" at bounding box center [1097, 708] width 281 height 26
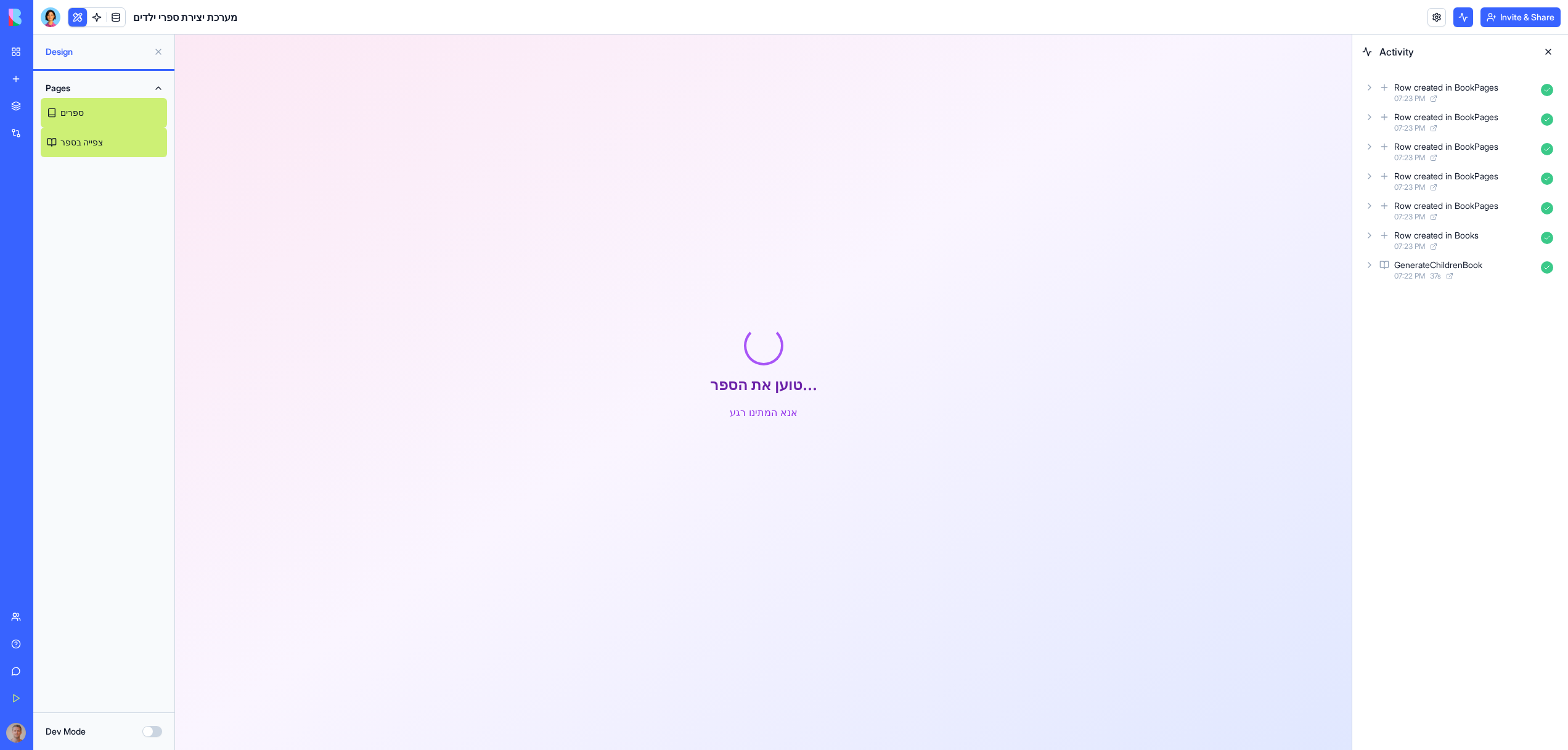
scroll to position [99, 0]
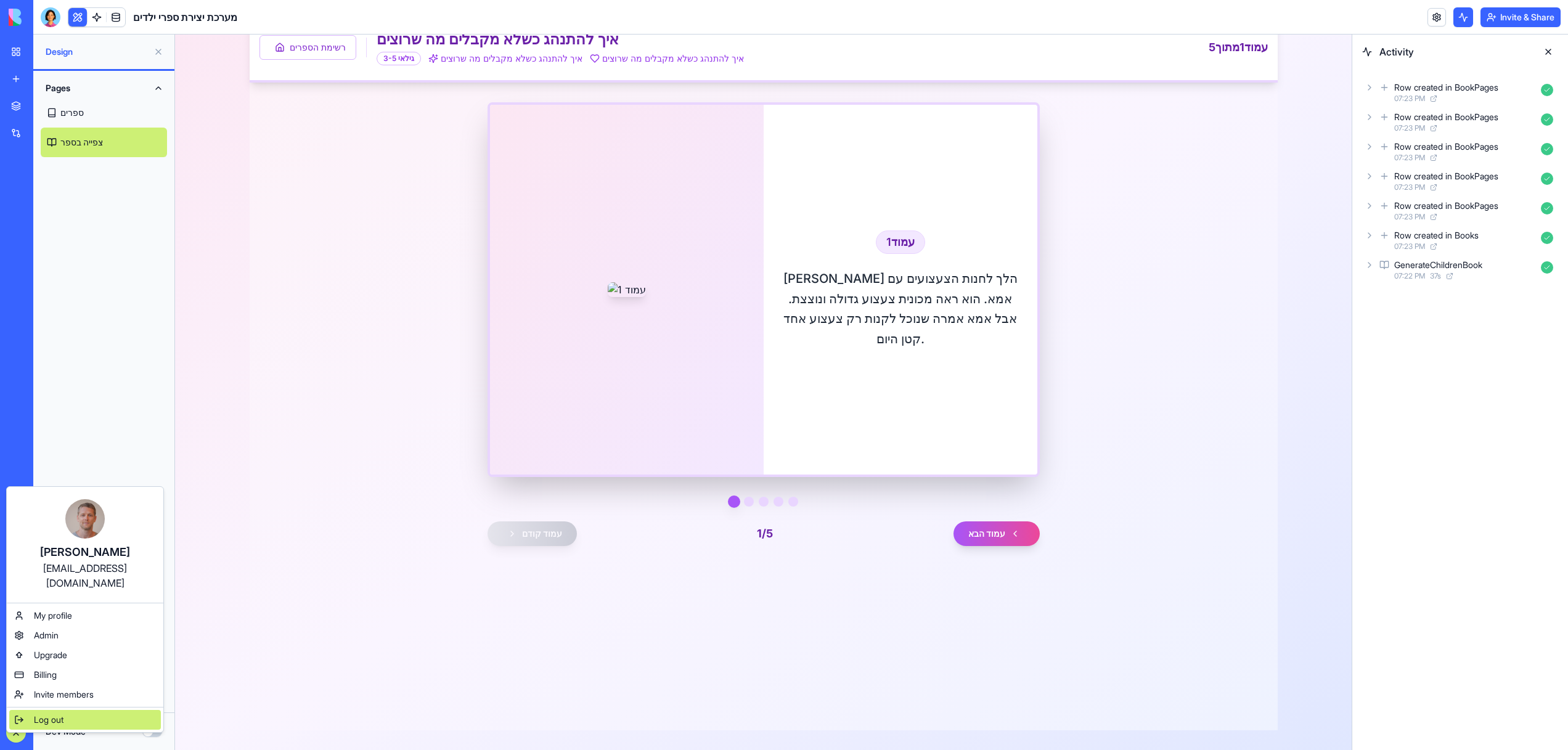
click at [63, 713] on span "Log out" at bounding box center [48, 719] width 29 height 12
